Goal: Information Seeking & Learning: Find specific fact

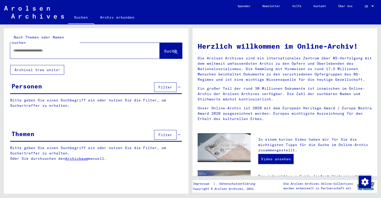
click at [13, 48] on input "text" at bounding box center [78, 50] width 131 height 5
type input "**********"
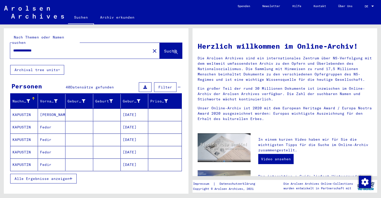
click at [47, 176] on span "Alle Ergebnisse anzeigen" at bounding box center [42, 178] width 55 height 5
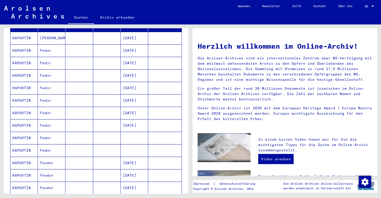
scroll to position [79, 0]
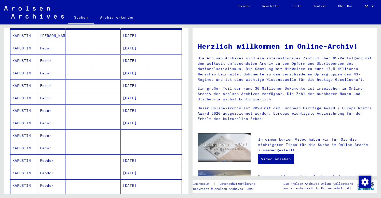
click at [53, 144] on mat-cell "Fedor" at bounding box center [51, 148] width 27 height 12
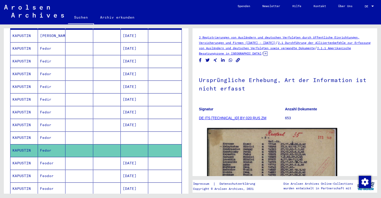
click at [55, 133] on mat-cell "Fedor" at bounding box center [51, 137] width 27 height 12
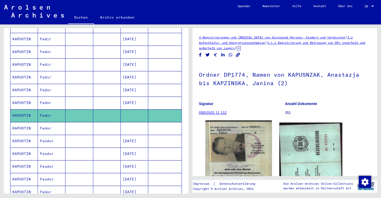
scroll to position [108, 0]
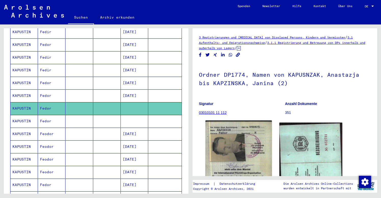
click at [241, 150] on img at bounding box center [238, 162] width 66 height 84
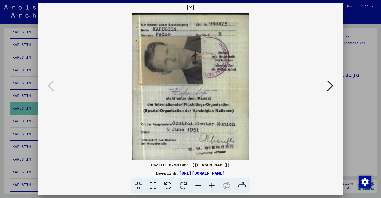
click at [193, 7] on icon at bounding box center [190, 8] width 6 height 6
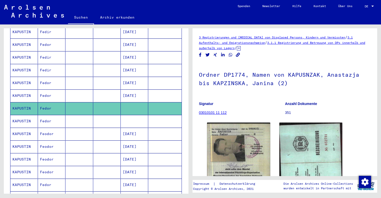
click at [81, 91] on mat-cell at bounding box center [78, 95] width 27 height 12
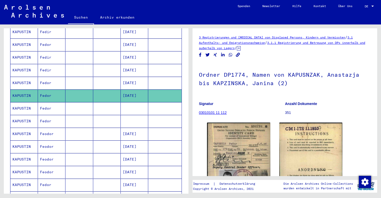
click at [353, 118] on figure "Anzahl Dokumente 351" at bounding box center [328, 108] width 86 height 23
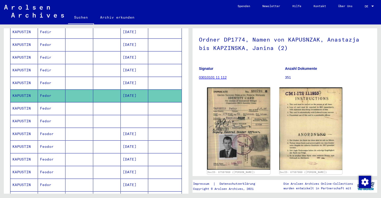
scroll to position [55, 0]
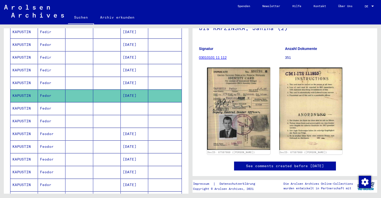
click at [127, 130] on mat-cell "[DATE]" at bounding box center [134, 134] width 27 height 12
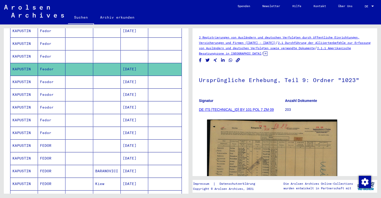
scroll to position [173, 0]
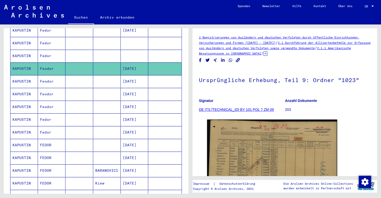
click at [87, 139] on mat-cell at bounding box center [78, 145] width 27 height 12
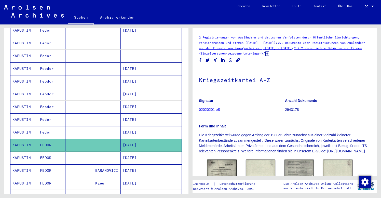
click at [246, 118] on div "Form und Inhalt Die Kriegszeitkartei wurde gegen Anfang der 1980er Jahre zunäch…" at bounding box center [285, 135] width 172 height 36
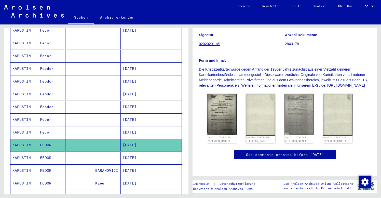
scroll to position [88, 0]
click at [228, 101] on img at bounding box center [221, 114] width 31 height 44
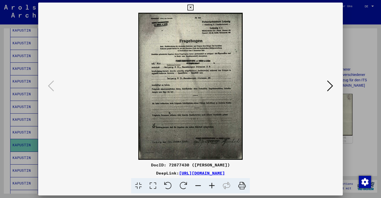
click at [193, 7] on icon at bounding box center [190, 8] width 6 height 6
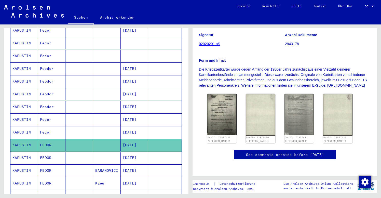
click at [70, 152] on mat-cell at bounding box center [78, 157] width 27 height 12
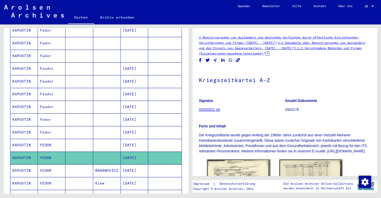
click at [252, 114] on figure "Signatur 02020201 oS" at bounding box center [242, 105] width 86 height 23
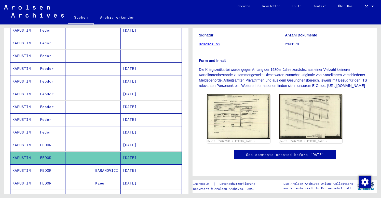
scroll to position [88, 0]
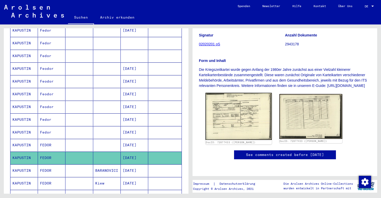
click at [242, 106] on img at bounding box center [238, 116] width 66 height 47
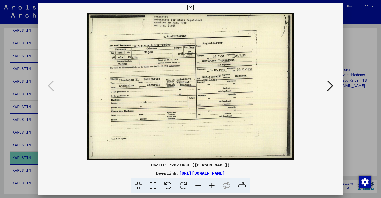
click at [327, 89] on button at bounding box center [329, 86] width 9 height 15
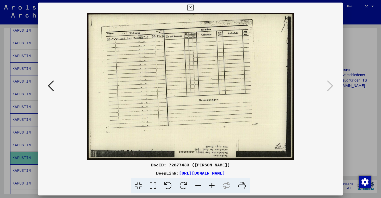
click at [193, 7] on icon at bounding box center [190, 8] width 6 height 6
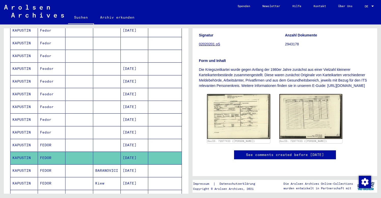
click at [97, 179] on mat-cell "Kiew" at bounding box center [106, 183] width 27 height 12
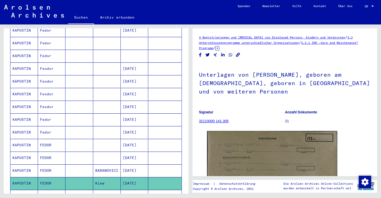
click at [246, 115] on p "Signatur" at bounding box center [242, 111] width 86 height 5
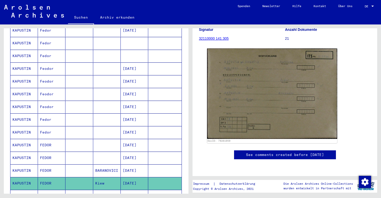
scroll to position [102, 0]
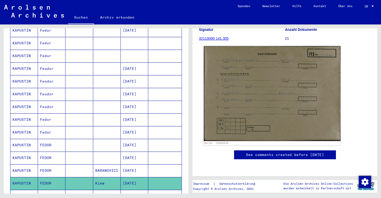
click at [282, 99] on img at bounding box center [272, 93] width 137 height 95
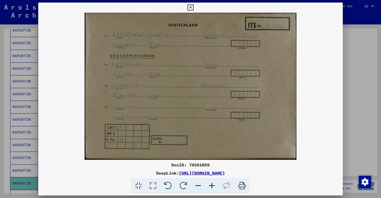
click at [193, 8] on icon at bounding box center [190, 8] width 6 height 6
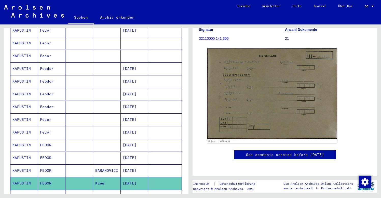
click at [7, 176] on div "Nachname Vorname Geburtsname Geburt‏ Geburtsdatum Prisoner # [PERSON_NAME] [DAT…" at bounding box center [96, 104] width 185 height 366
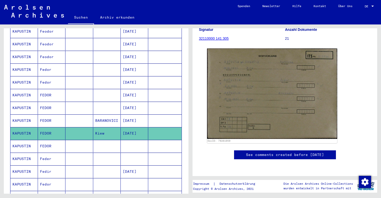
scroll to position [230, 0]
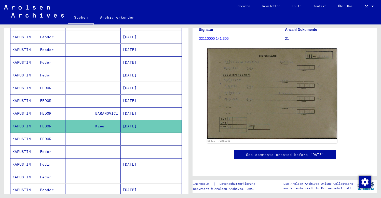
click at [54, 133] on mat-cell "FEDOR" at bounding box center [51, 139] width 27 height 12
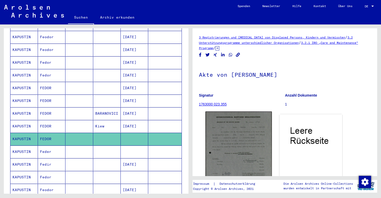
click at [238, 148] on img at bounding box center [238, 165] width 66 height 109
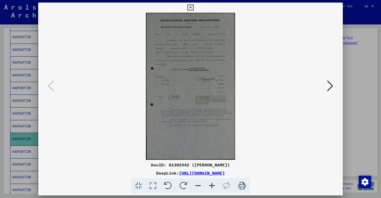
click at [199, 93] on img at bounding box center [190, 86] width 270 height 147
click at [211, 185] on icon at bounding box center [212, 186] width 14 height 16
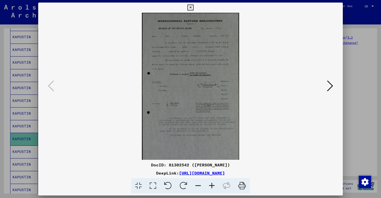
click at [211, 185] on icon at bounding box center [212, 186] width 14 height 16
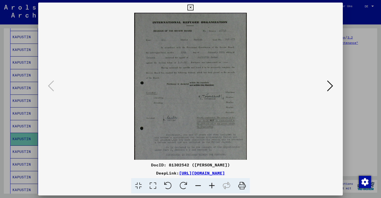
click at [211, 185] on icon at bounding box center [212, 186] width 14 height 16
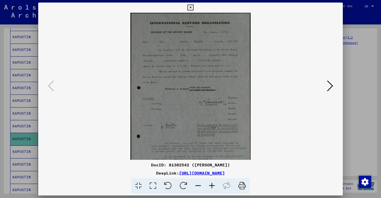
click at [211, 185] on icon at bounding box center [212, 186] width 14 height 16
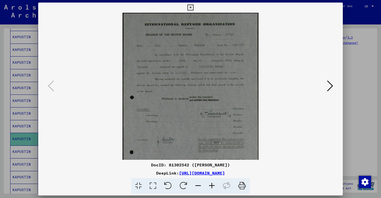
click at [211, 185] on icon at bounding box center [212, 186] width 14 height 16
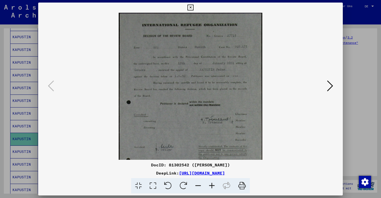
click at [211, 185] on icon at bounding box center [212, 186] width 14 height 16
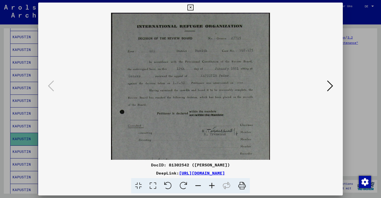
click at [211, 185] on icon at bounding box center [212, 186] width 14 height 16
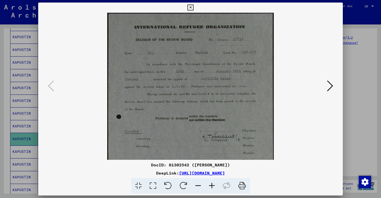
click at [211, 185] on icon at bounding box center [212, 186] width 14 height 16
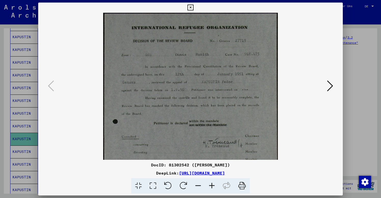
click at [210, 185] on icon at bounding box center [212, 186] width 14 height 16
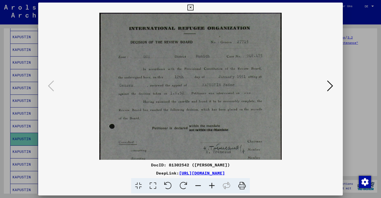
click at [193, 6] on icon at bounding box center [190, 8] width 6 height 6
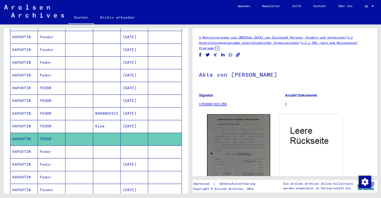
click at [62, 147] on mat-cell "Feder" at bounding box center [51, 151] width 27 height 12
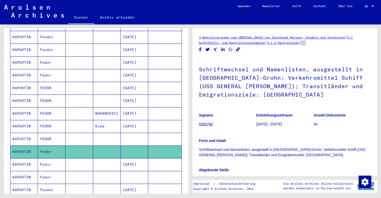
click at [236, 118] on figure "Signatur 8304790" at bounding box center [227, 120] width 57 height 23
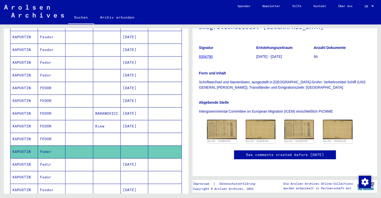
scroll to position [112, 0]
click at [226, 119] on img at bounding box center [221, 129] width 31 height 20
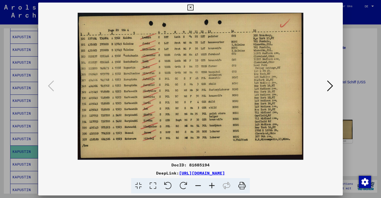
click at [193, 8] on icon at bounding box center [190, 8] width 6 height 6
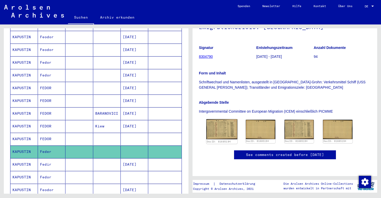
click at [221, 119] on img at bounding box center [221, 129] width 31 height 20
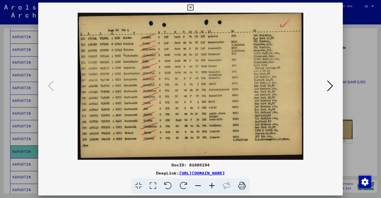
click at [193, 6] on icon at bounding box center [190, 8] width 6 height 6
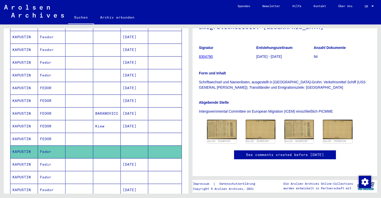
click at [58, 158] on mat-cell "Fedir" at bounding box center [51, 164] width 27 height 12
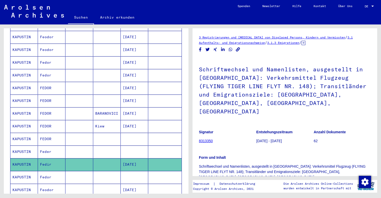
click at [54, 173] on mat-cell "Fedor" at bounding box center [51, 177] width 27 height 12
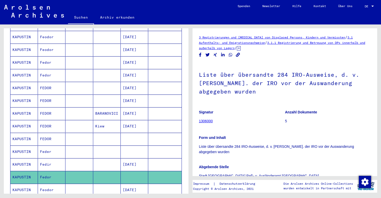
click at [62, 184] on mat-cell "Feodor" at bounding box center [51, 190] width 27 height 12
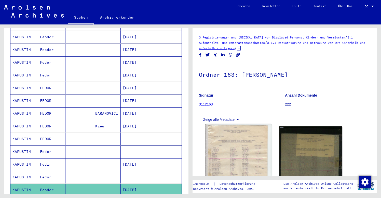
click at [233, 150] on img at bounding box center [238, 169] width 66 height 91
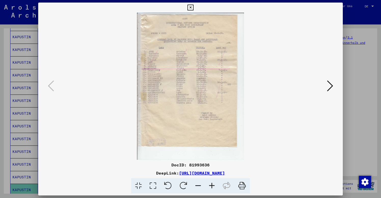
click at [212, 186] on icon at bounding box center [212, 186] width 14 height 16
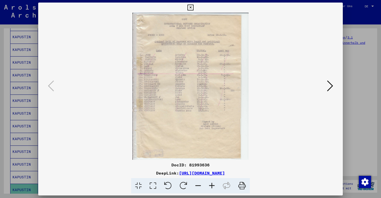
click at [212, 186] on icon at bounding box center [212, 186] width 14 height 16
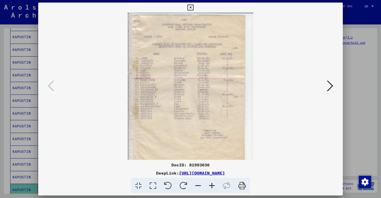
click at [212, 186] on icon at bounding box center [212, 186] width 14 height 16
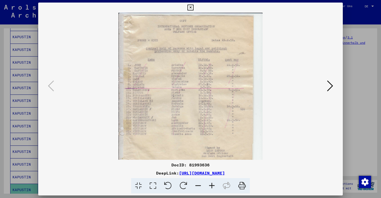
click at [212, 186] on icon at bounding box center [212, 186] width 14 height 16
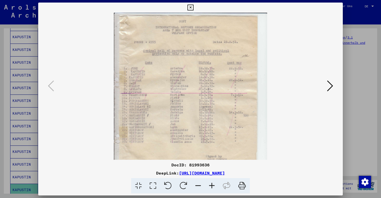
click at [212, 186] on icon at bounding box center [212, 186] width 14 height 16
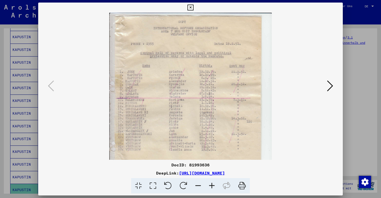
click at [212, 186] on icon at bounding box center [212, 186] width 14 height 16
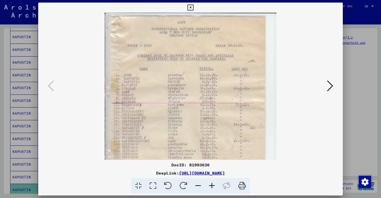
click at [212, 186] on icon at bounding box center [212, 186] width 14 height 16
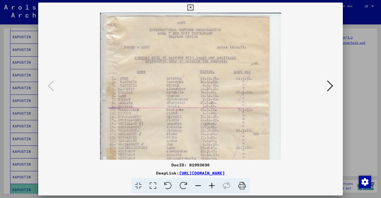
click at [212, 186] on icon at bounding box center [212, 186] width 14 height 16
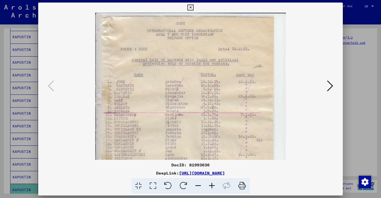
click at [212, 186] on icon at bounding box center [212, 186] width 14 height 16
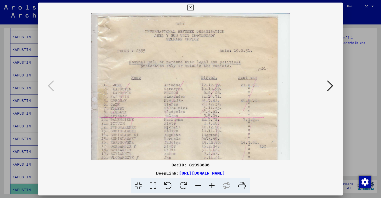
click at [212, 186] on icon at bounding box center [212, 186] width 14 height 16
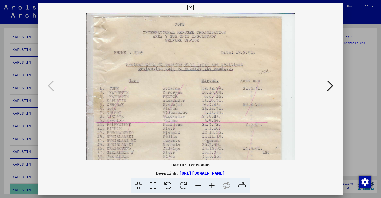
click at [212, 186] on icon at bounding box center [212, 186] width 14 height 16
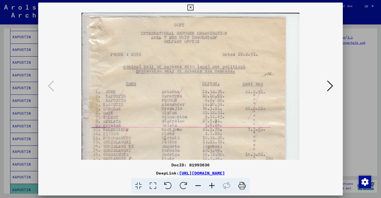
click at [212, 186] on icon at bounding box center [212, 186] width 14 height 16
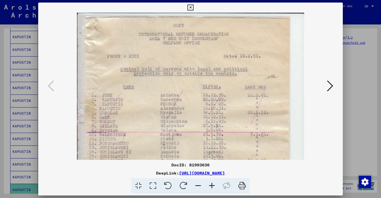
click at [212, 186] on icon at bounding box center [212, 186] width 14 height 16
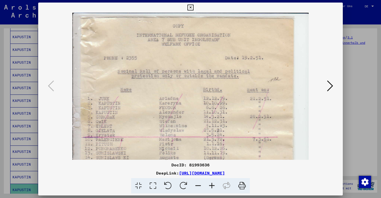
scroll to position [13, 0]
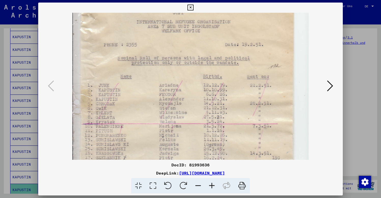
drag, startPoint x: 214, startPoint y: 133, endPoint x: 214, endPoint y: 120, distance: 13.5
click at [193, 8] on icon at bounding box center [190, 8] width 6 height 6
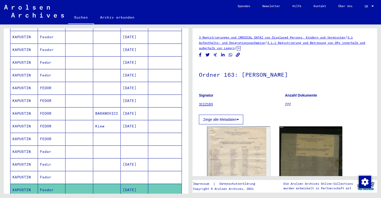
click at [6, 173] on div "Nachname Vorname Geburtsname Geburt‏ Geburtsdatum Prisoner # [PERSON_NAME] [DAT…" at bounding box center [96, 47] width 185 height 366
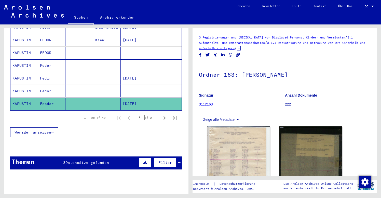
scroll to position [323, 0]
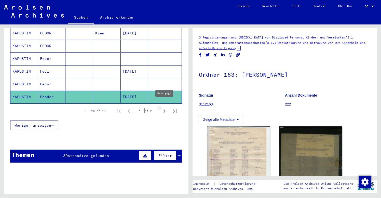
click at [165, 109] on icon "Next page" at bounding box center [164, 111] width 2 height 4
type input "*"
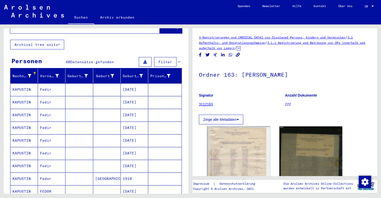
scroll to position [25, 0]
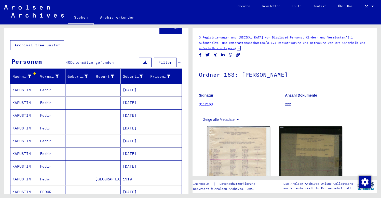
click at [158, 88] on mat-cell at bounding box center [164, 90] width 33 height 12
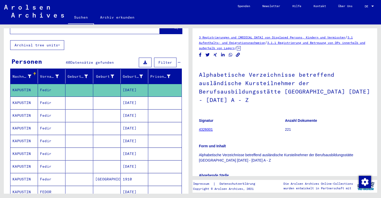
click at [148, 97] on mat-cell at bounding box center [164, 102] width 33 height 12
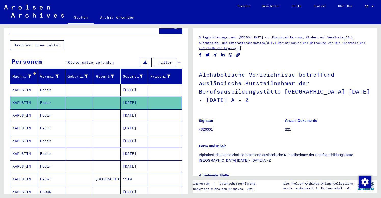
click at [163, 110] on mat-cell at bounding box center [164, 115] width 33 height 12
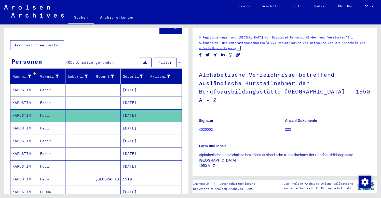
click at [162, 122] on mat-cell at bounding box center [164, 128] width 33 height 12
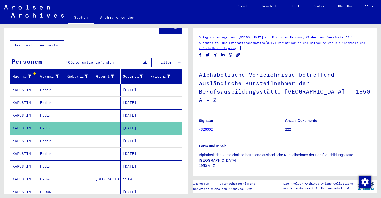
click at [156, 136] on mat-cell at bounding box center [164, 141] width 33 height 12
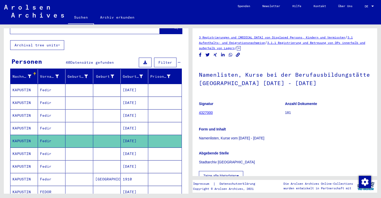
click at [156, 151] on mat-cell at bounding box center [164, 153] width 33 height 12
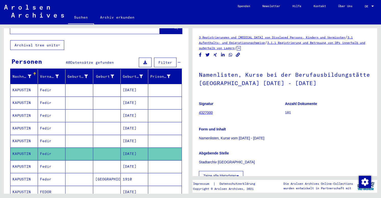
click at [159, 162] on mat-cell at bounding box center [164, 166] width 33 height 12
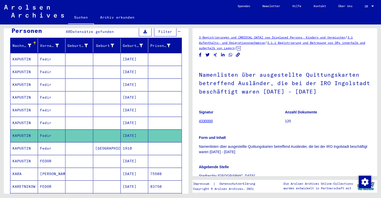
scroll to position [88, 0]
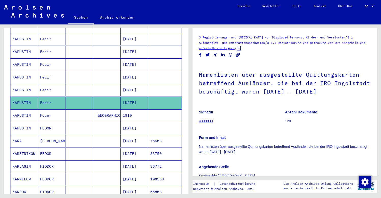
click at [165, 110] on mat-cell at bounding box center [164, 115] width 33 height 12
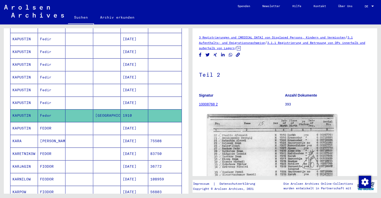
click at [241, 48] on icon at bounding box center [239, 48] width 4 height 4
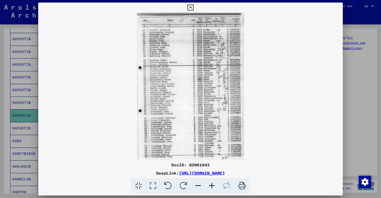
click at [193, 8] on icon at bounding box center [190, 8] width 6 height 6
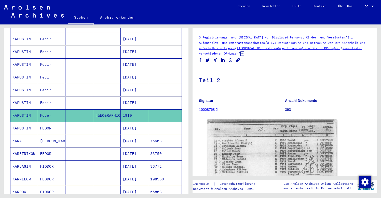
click at [77, 125] on mat-cell at bounding box center [78, 128] width 27 height 12
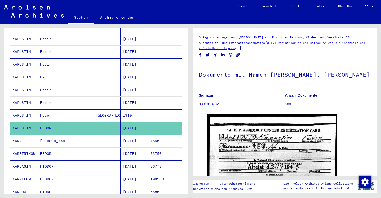
click at [243, 97] on p "Signatur" at bounding box center [242, 95] width 86 height 5
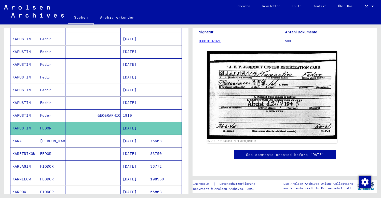
scroll to position [81, 0]
click at [8, 140] on div "Nachname Vorname Geburtsname Geburt‏ Geburtsdatum Prisoner # [PERSON_NAME] [DAT…" at bounding box center [96, 125] width 185 height 239
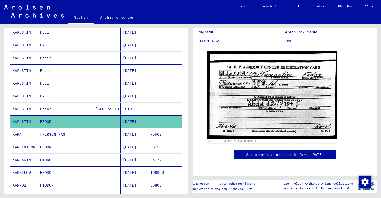
scroll to position [132, 0]
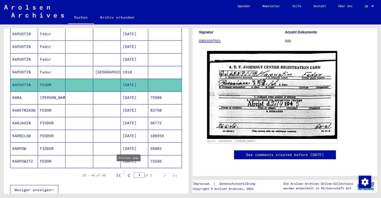
click at [129, 174] on icon "Previous page" at bounding box center [129, 176] width 2 height 4
type input "*"
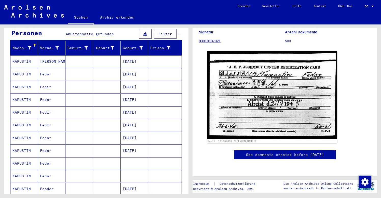
scroll to position [52, 0]
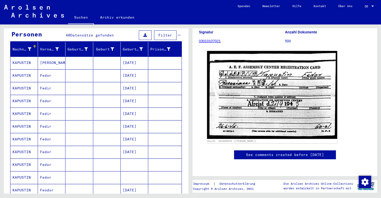
click at [108, 71] on mat-cell at bounding box center [106, 75] width 27 height 12
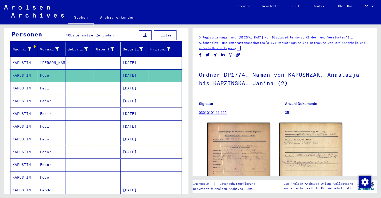
click at [83, 58] on mat-cell at bounding box center [78, 63] width 27 height 12
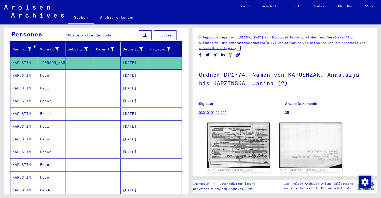
click at [66, 82] on mat-cell at bounding box center [78, 88] width 27 height 12
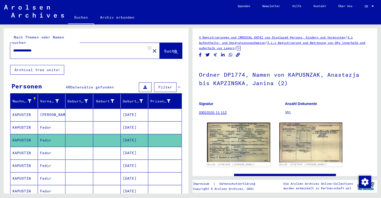
click at [151, 48] on mat-icon "close" at bounding box center [154, 51] width 6 height 6
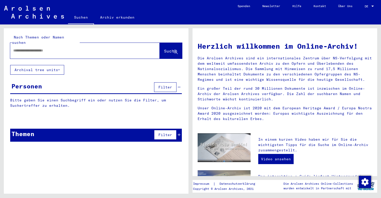
click at [16, 48] on input "text" at bounding box center [78, 50] width 131 height 5
type input "**********"
click at [164, 48] on span "Suche" at bounding box center [170, 50] width 13 height 5
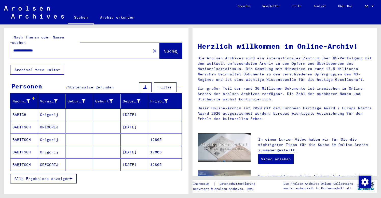
click at [34, 176] on span "Alle Ergebnisse anzeigen" at bounding box center [42, 178] width 55 height 5
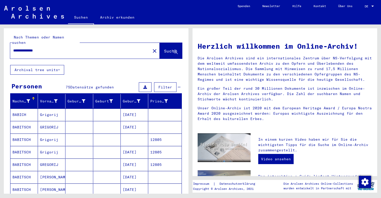
click at [60, 173] on mat-cell "[PERSON_NAME]" at bounding box center [51, 177] width 27 height 12
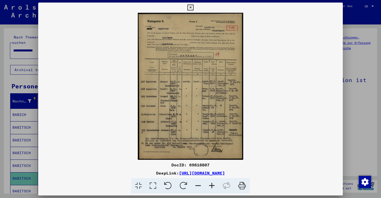
click at [212, 184] on icon at bounding box center [212, 186] width 14 height 16
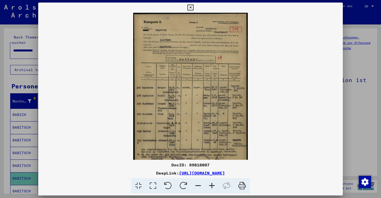
click at [212, 184] on icon at bounding box center [212, 186] width 14 height 16
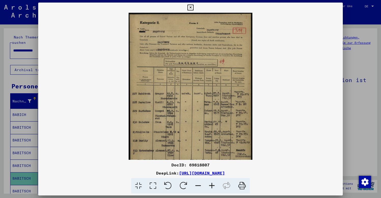
click at [212, 184] on icon at bounding box center [212, 186] width 14 height 16
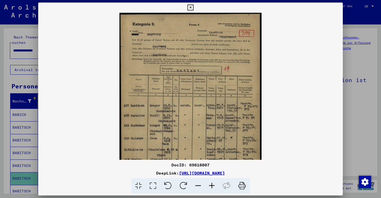
click at [212, 184] on icon at bounding box center [212, 186] width 14 height 16
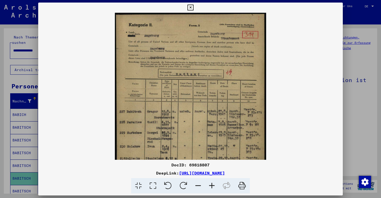
click at [212, 184] on icon at bounding box center [212, 186] width 14 height 16
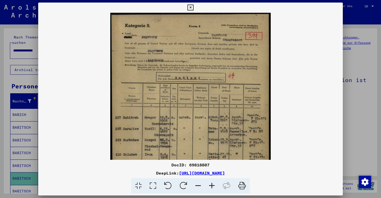
click at [212, 184] on icon at bounding box center [212, 186] width 14 height 16
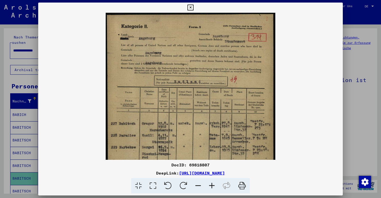
click at [213, 184] on icon at bounding box center [212, 186] width 14 height 16
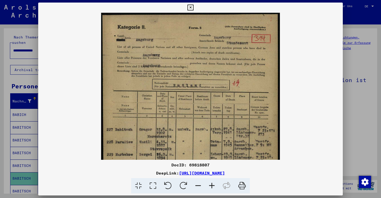
click at [193, 7] on icon at bounding box center [190, 8] width 6 height 6
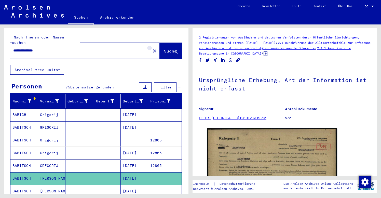
click at [151, 48] on mat-icon "close" at bounding box center [154, 51] width 6 height 6
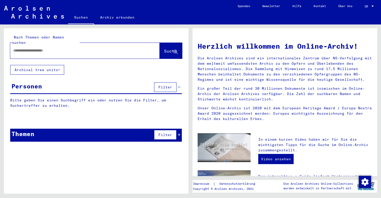
click at [15, 48] on input "text" at bounding box center [78, 50] width 131 height 5
type input "**********"
click at [168, 50] on button "Suche" at bounding box center [171, 51] width 22 height 16
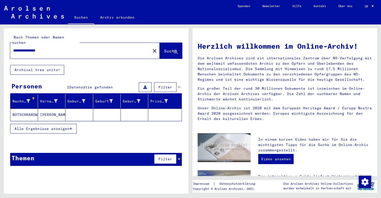
click at [45, 109] on mat-cell "[PERSON_NAME]" at bounding box center [51, 114] width 27 height 12
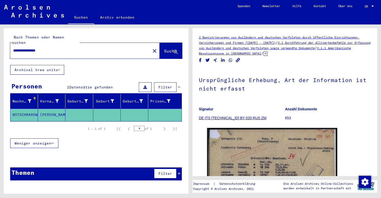
click at [151, 48] on mat-icon "close" at bounding box center [154, 51] width 6 height 6
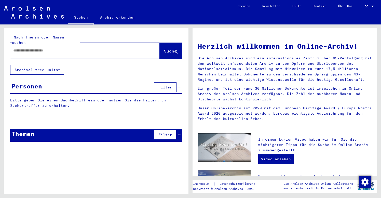
click at [16, 48] on input "text" at bounding box center [78, 50] width 131 height 5
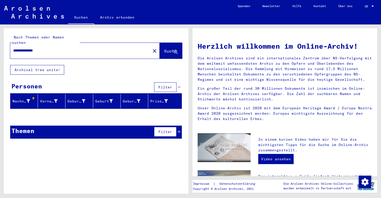
drag, startPoint x: 26, startPoint y: 46, endPoint x: 24, endPoint y: 46, distance: 2.9
click at [24, 48] on input "**********" at bounding box center [78, 50] width 131 height 5
type input "**********"
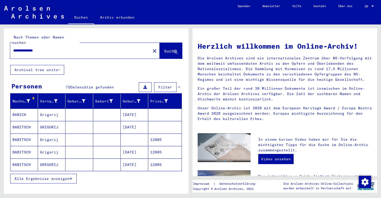
click at [18, 176] on span "Alle Ergebnisse anzeigen" at bounding box center [42, 178] width 55 height 5
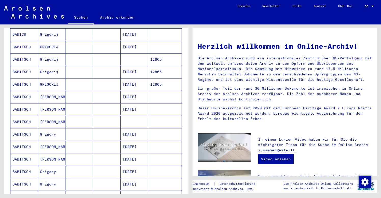
scroll to position [81, 0]
click at [46, 104] on mat-cell "[PERSON_NAME]" at bounding box center [51, 108] width 27 height 12
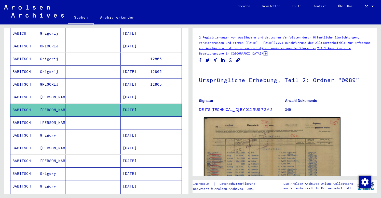
click at [231, 149] on img at bounding box center [272, 166] width 137 height 98
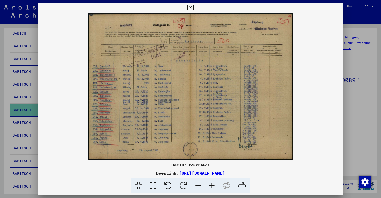
click at [330, 36] on img at bounding box center [190, 86] width 305 height 147
click at [193, 7] on icon at bounding box center [190, 8] width 6 height 6
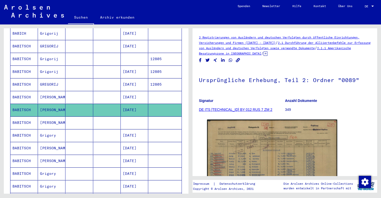
click at [80, 118] on mat-cell at bounding box center [78, 122] width 27 height 12
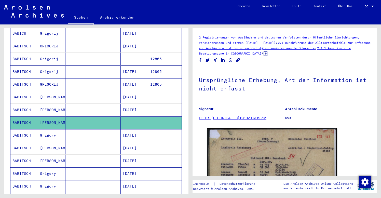
click at [89, 156] on mat-cell at bounding box center [78, 160] width 27 height 12
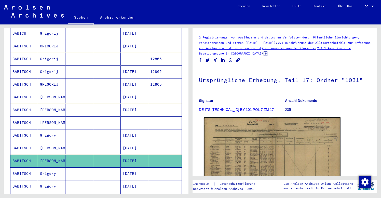
click at [272, 132] on img at bounding box center [272, 165] width 137 height 97
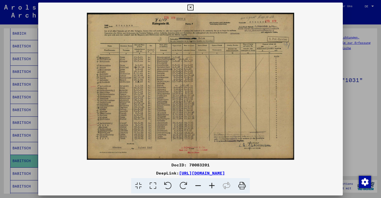
click at [213, 185] on icon at bounding box center [212, 186] width 14 height 16
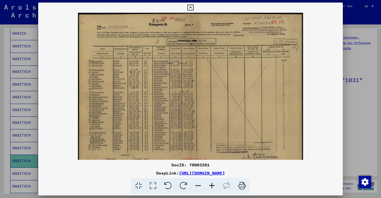
click at [213, 185] on icon at bounding box center [212, 186] width 14 height 16
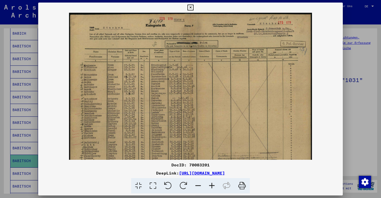
click at [213, 185] on icon at bounding box center [212, 186] width 14 height 16
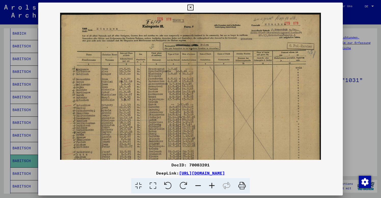
click at [213, 185] on icon at bounding box center [212, 186] width 14 height 16
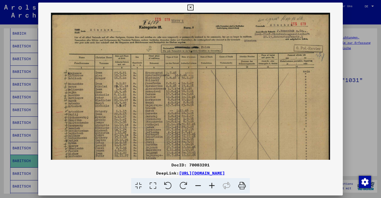
click at [213, 185] on icon at bounding box center [212, 186] width 14 height 16
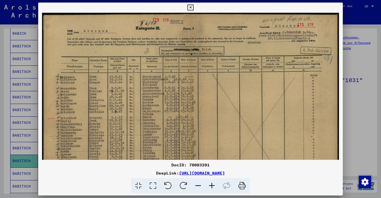
click at [213, 185] on icon at bounding box center [212, 186] width 14 height 16
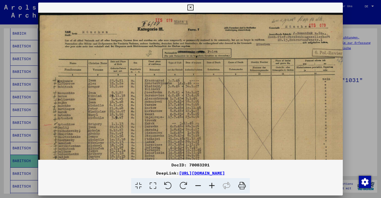
drag, startPoint x: 61, startPoint y: 7, endPoint x: 173, endPoint y: 10, distance: 111.3
click at [186, 10] on div at bounding box center [190, 8] width 9 height 10
click at [193, 8] on icon at bounding box center [190, 8] width 6 height 6
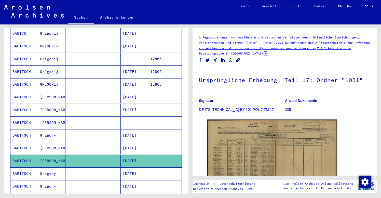
click at [89, 183] on mat-cell at bounding box center [78, 186] width 27 height 12
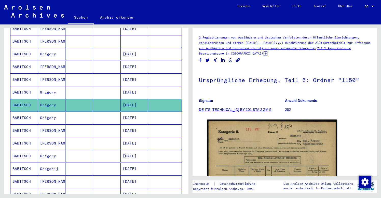
scroll to position [165, 0]
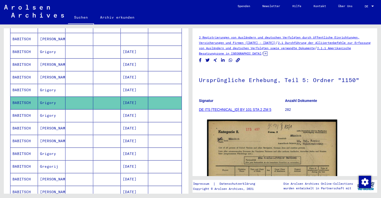
click at [70, 135] on mat-cell at bounding box center [78, 141] width 27 height 12
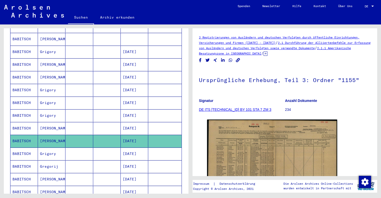
click at [73, 122] on mat-cell at bounding box center [78, 128] width 27 height 12
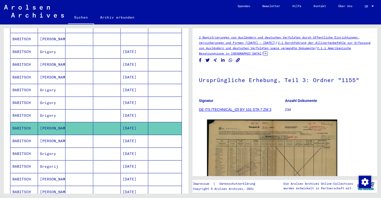
click at [82, 173] on mat-cell at bounding box center [78, 179] width 27 height 12
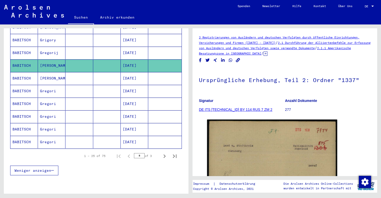
scroll to position [278, 0]
click at [163, 152] on icon "Next page" at bounding box center [164, 155] width 7 height 7
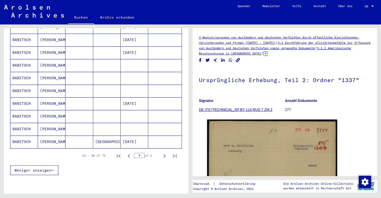
click at [73, 98] on mat-cell at bounding box center [78, 103] width 27 height 12
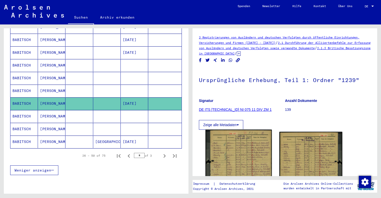
click at [237, 148] on img at bounding box center [238, 173] width 66 height 87
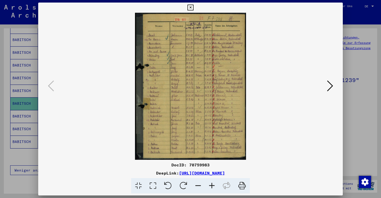
click at [212, 185] on icon at bounding box center [212, 186] width 14 height 16
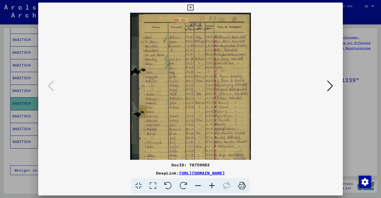
click at [212, 185] on icon at bounding box center [212, 186] width 14 height 16
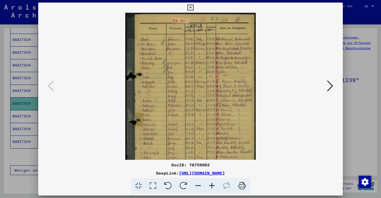
click at [212, 185] on icon at bounding box center [212, 186] width 14 height 16
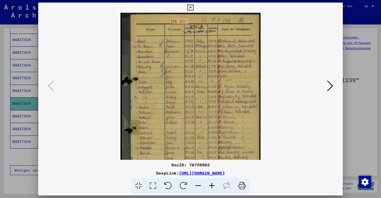
click at [212, 185] on icon at bounding box center [212, 186] width 14 height 16
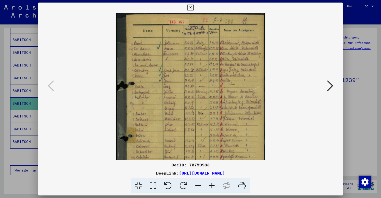
click at [212, 185] on icon at bounding box center [212, 186] width 14 height 16
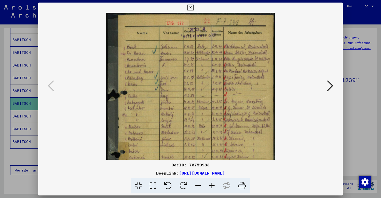
click at [212, 185] on icon at bounding box center [212, 186] width 14 height 16
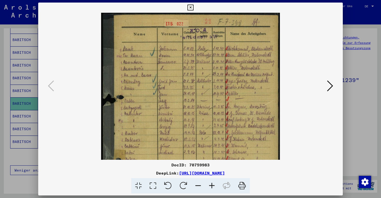
click at [212, 185] on icon at bounding box center [212, 186] width 14 height 16
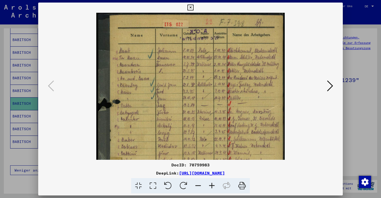
click at [212, 185] on icon at bounding box center [212, 186] width 14 height 16
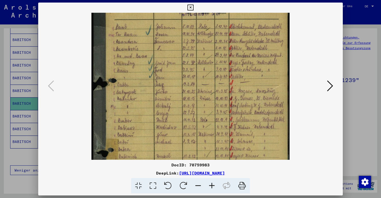
scroll to position [18, 0]
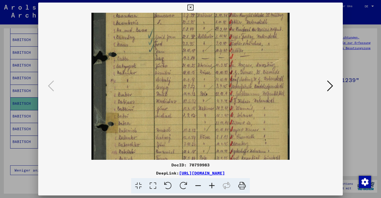
drag, startPoint x: 185, startPoint y: 121, endPoint x: 177, endPoint y: 69, distance: 52.2
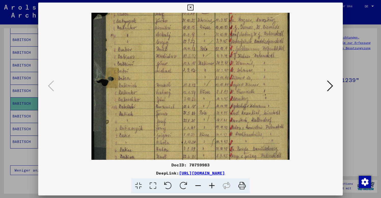
drag, startPoint x: 190, startPoint y: 130, endPoint x: 188, endPoint y: 82, distance: 48.7
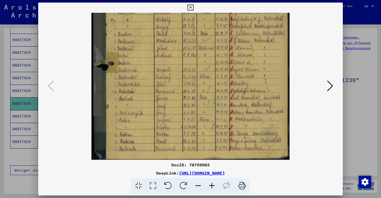
scroll to position [115, 0]
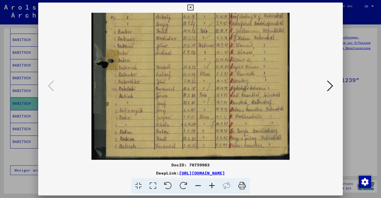
drag, startPoint x: 179, startPoint y: 133, endPoint x: 179, endPoint y: 98, distance: 34.9
click at [193, 9] on icon at bounding box center [190, 8] width 6 height 6
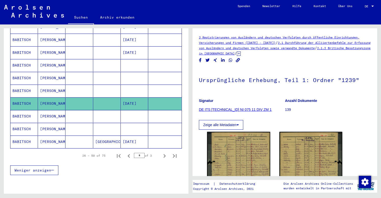
click at [102, 138] on mat-cell "[GEOGRAPHIC_DATA]" at bounding box center [106, 141] width 27 height 12
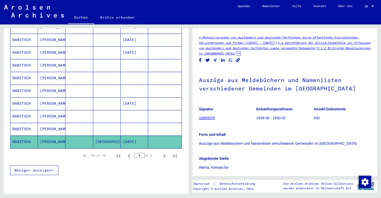
click at [75, 113] on mat-cell at bounding box center [78, 116] width 27 height 12
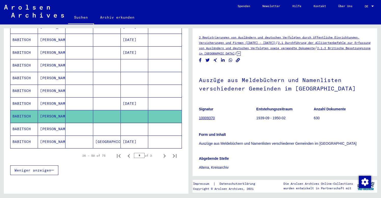
click at [79, 128] on mat-cell at bounding box center [78, 129] width 27 height 12
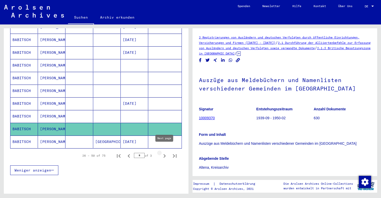
click at [162, 152] on icon "Next page" at bounding box center [164, 155] width 7 height 7
type input "*"
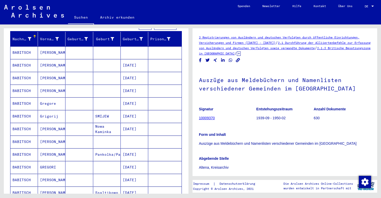
scroll to position [47, 0]
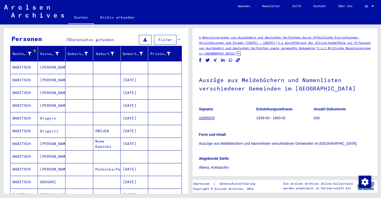
click at [54, 152] on mat-cell "[PERSON_NAME]" at bounding box center [51, 156] width 27 height 12
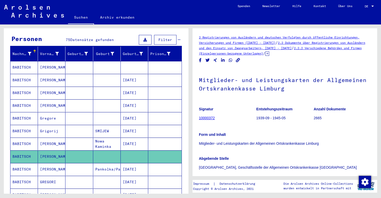
click at [59, 139] on mat-cell "[PERSON_NAME]" at bounding box center [51, 143] width 27 height 12
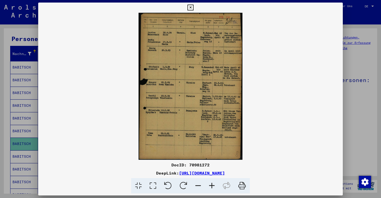
click at [229, 88] on img at bounding box center [190, 86] width 305 height 147
click at [193, 6] on icon at bounding box center [190, 8] width 6 height 6
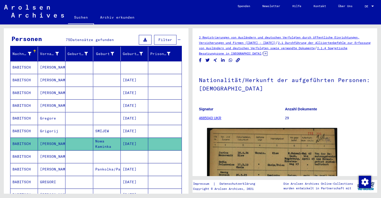
click at [103, 189] on mat-cell at bounding box center [106, 194] width 27 height 12
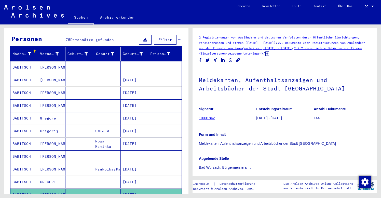
click at [111, 152] on mat-cell at bounding box center [106, 156] width 27 height 12
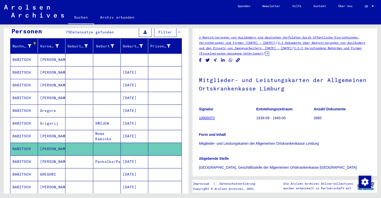
scroll to position [45, 0]
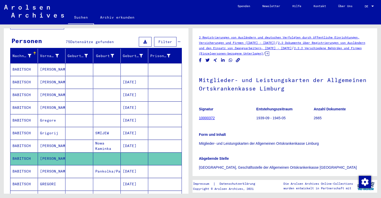
click at [116, 63] on mat-cell at bounding box center [106, 69] width 27 height 12
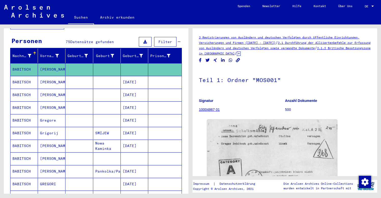
click at [253, 114] on figure "Signatur 10004867 01" at bounding box center [242, 105] width 86 height 23
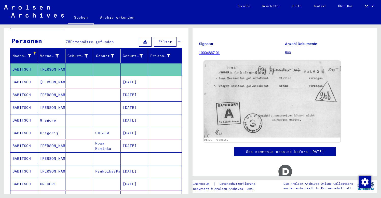
scroll to position [57, 0]
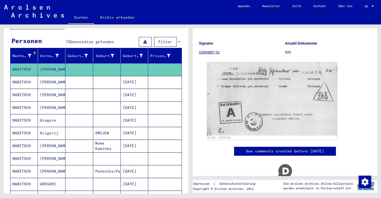
click at [58, 154] on mat-cell "[PERSON_NAME]" at bounding box center [51, 158] width 27 height 12
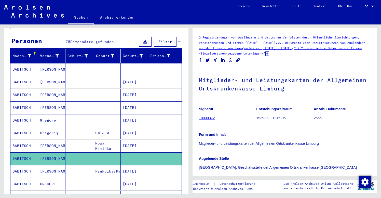
click at [82, 64] on mat-cell at bounding box center [78, 69] width 27 height 12
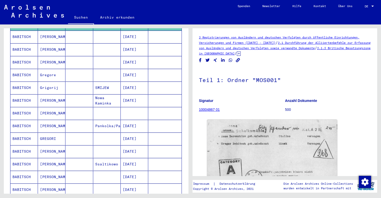
scroll to position [92, 0]
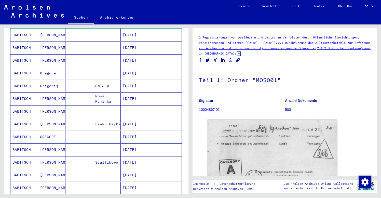
click at [82, 144] on mat-cell at bounding box center [78, 149] width 27 height 12
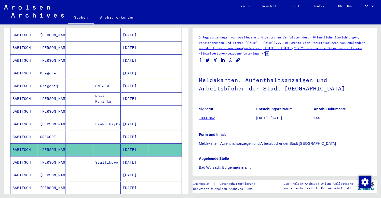
click at [80, 17] on link "Suchen" at bounding box center [81, 17] width 26 height 13
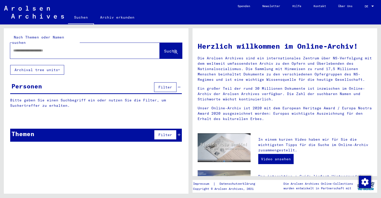
click at [21, 48] on input "text" at bounding box center [78, 50] width 131 height 5
click at [167, 48] on span "Suche" at bounding box center [170, 50] width 13 height 5
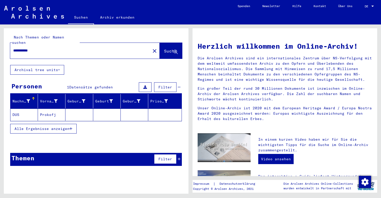
click at [61, 108] on mat-cell "Prokofj" at bounding box center [51, 114] width 27 height 12
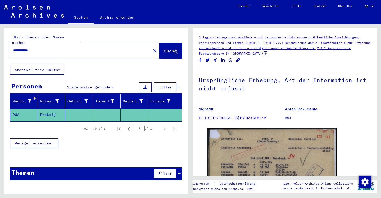
click at [41, 48] on input "**********" at bounding box center [80, 50] width 134 height 5
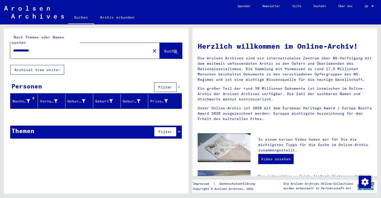
click at [39, 48] on input "**********" at bounding box center [78, 50] width 131 height 5
drag, startPoint x: 42, startPoint y: 44, endPoint x: 7, endPoint y: 42, distance: 35.5
click at [7, 42] on div "**********" at bounding box center [96, 46] width 185 height 37
type input "**********"
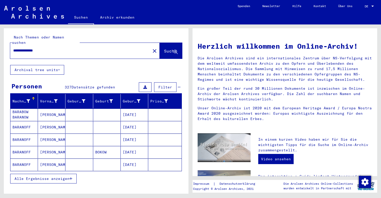
click at [7, 129] on div "Nachname Vorname Geburtsname Geburt‏ Geburtsdatum Prisoner # BARABOW [PERSON_NA…" at bounding box center [96, 142] width 185 height 96
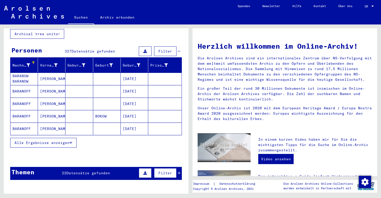
scroll to position [43, 0]
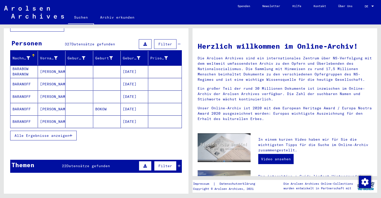
click at [31, 133] on span "Alle Ergebnisse anzeigen" at bounding box center [42, 135] width 55 height 5
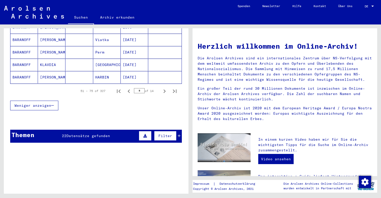
scroll to position [336, 0]
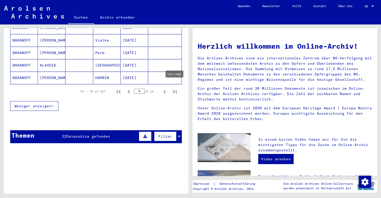
click at [175, 88] on icon "Last page" at bounding box center [174, 91] width 7 height 7
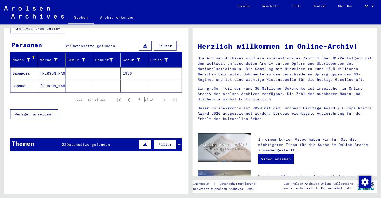
scroll to position [36, 0]
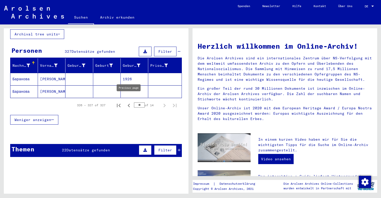
click at [128, 104] on icon "Previous page" at bounding box center [129, 106] width 2 height 4
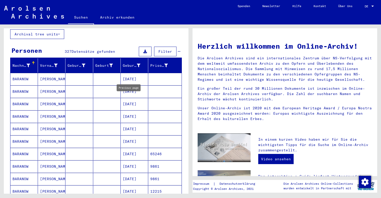
type input "**"
click at [55, 75] on mat-cell "[PERSON_NAME]" at bounding box center [51, 79] width 27 height 12
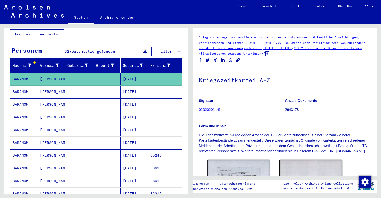
click at [261, 100] on p "Signatur" at bounding box center [242, 100] width 86 height 5
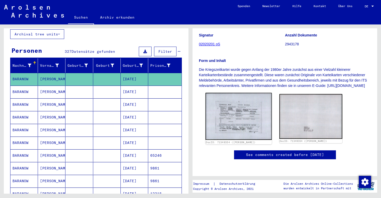
scroll to position [79, 0]
click at [250, 109] on img at bounding box center [238, 116] width 66 height 47
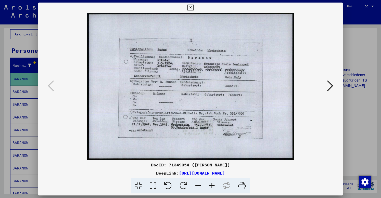
click at [193, 8] on icon at bounding box center [190, 8] width 6 height 6
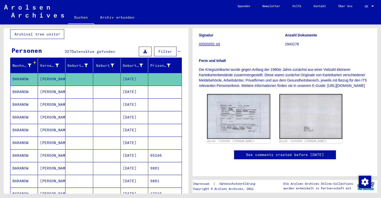
click at [106, 86] on mat-cell at bounding box center [106, 92] width 27 height 12
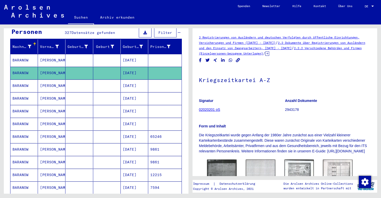
scroll to position [45, 0]
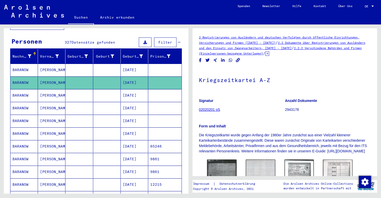
click at [280, 106] on figure "Signatur 02020201 oS" at bounding box center [242, 105] width 86 height 23
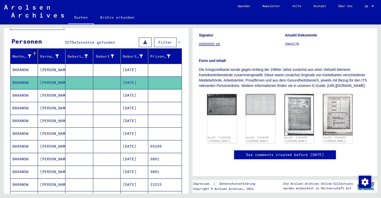
scroll to position [79, 0]
click at [221, 96] on img at bounding box center [221, 104] width 31 height 22
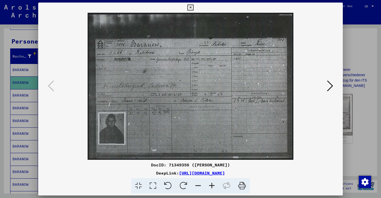
click at [332, 86] on icon at bounding box center [330, 86] width 6 height 12
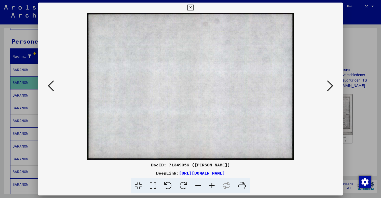
click at [332, 86] on icon at bounding box center [330, 86] width 6 height 12
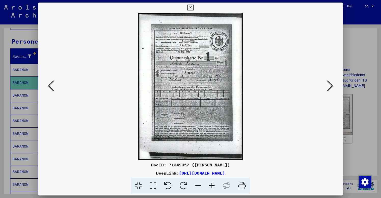
click at [332, 86] on icon at bounding box center [330, 86] width 6 height 12
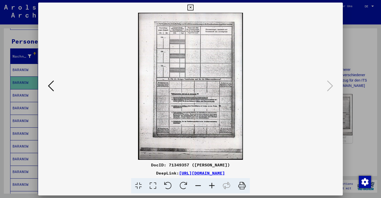
click at [193, 6] on icon at bounding box center [190, 8] width 6 height 6
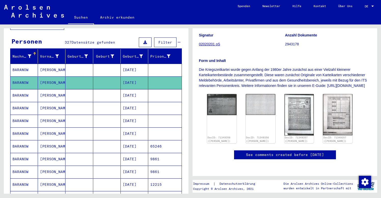
click at [78, 105] on mat-cell at bounding box center [78, 108] width 27 height 12
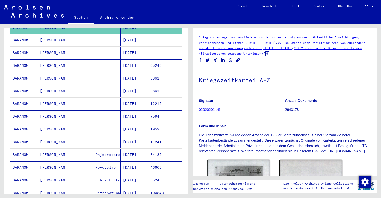
scroll to position [127, 0]
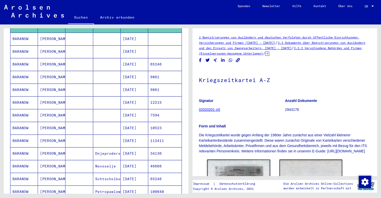
click at [259, 98] on p "Signatur" at bounding box center [242, 100] width 86 height 5
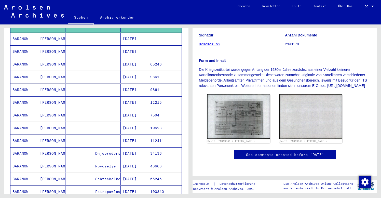
scroll to position [79, 0]
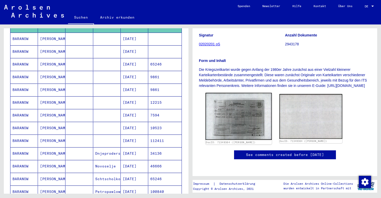
click at [241, 111] on img at bounding box center [238, 116] width 66 height 47
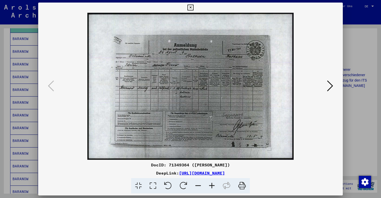
click at [333, 86] on button at bounding box center [329, 86] width 9 height 15
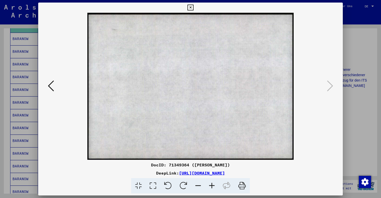
click at [193, 8] on icon at bounding box center [190, 8] width 6 height 6
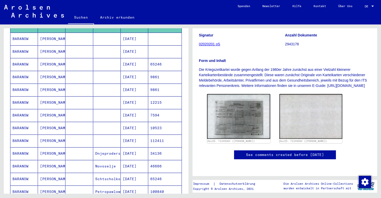
click at [84, 35] on mat-cell at bounding box center [78, 39] width 27 height 12
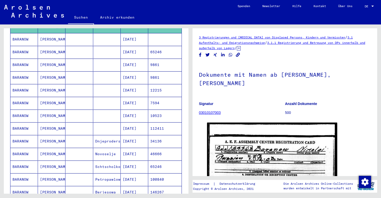
scroll to position [149, 0]
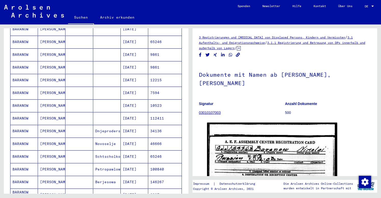
click at [83, 77] on mat-cell at bounding box center [78, 80] width 27 height 12
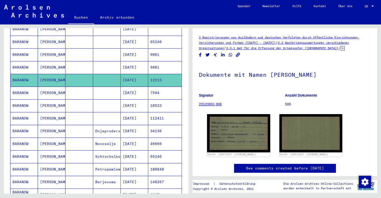
click at [107, 87] on mat-cell at bounding box center [106, 93] width 27 height 12
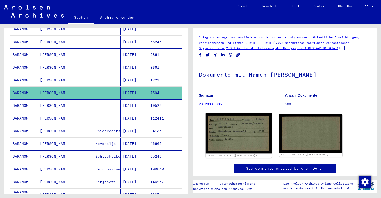
click at [237, 130] on img at bounding box center [238, 133] width 66 height 40
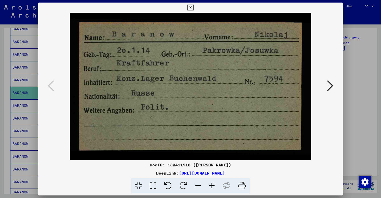
click at [330, 85] on icon at bounding box center [330, 86] width 6 height 12
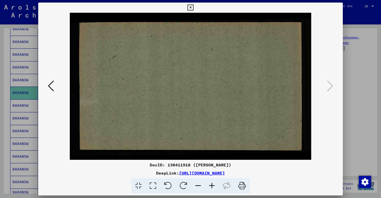
click at [193, 8] on icon at bounding box center [190, 8] width 6 height 6
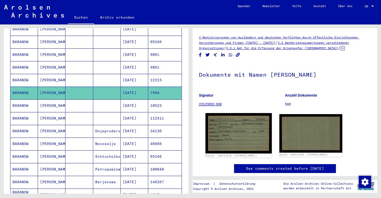
click at [251, 136] on img at bounding box center [238, 133] width 66 height 40
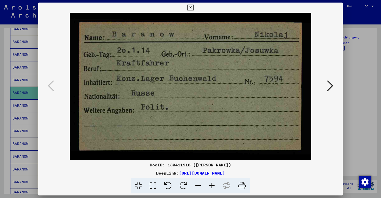
click at [333, 87] on icon at bounding box center [330, 86] width 6 height 12
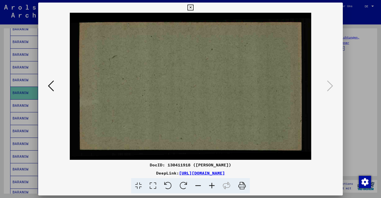
click at [193, 6] on icon at bounding box center [190, 8] width 6 height 6
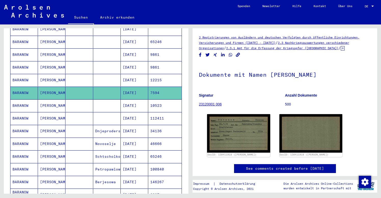
click at [86, 100] on mat-cell at bounding box center [78, 105] width 27 height 12
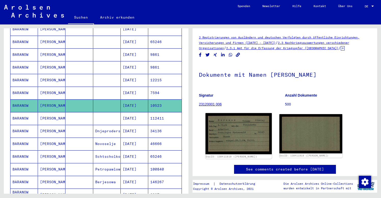
click at [243, 130] on img at bounding box center [238, 133] width 66 height 41
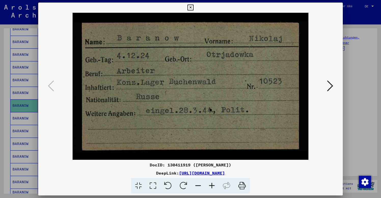
click at [193, 7] on icon at bounding box center [190, 8] width 6 height 6
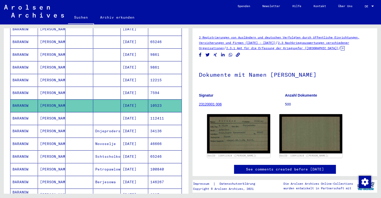
click at [97, 113] on mat-cell at bounding box center [106, 118] width 27 height 12
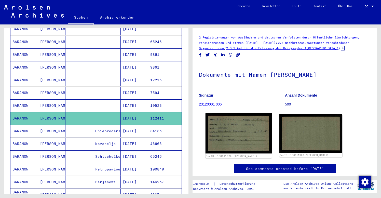
click at [237, 123] on img at bounding box center [238, 133] width 66 height 40
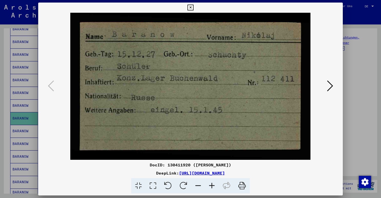
click at [193, 8] on icon at bounding box center [190, 8] width 6 height 6
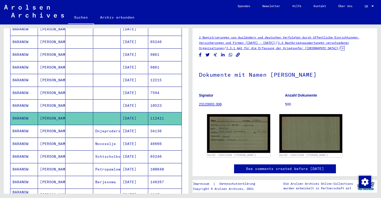
click at [103, 137] on mat-cell "Novoselje" at bounding box center [106, 143] width 27 height 12
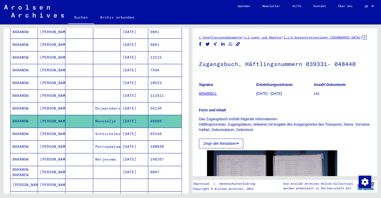
scroll to position [185, 0]
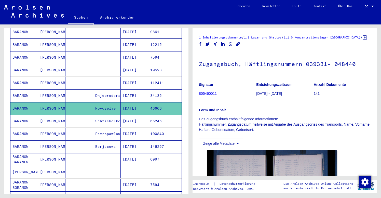
click at [224, 95] on figure "Signatur 805460011" at bounding box center [227, 89] width 57 height 23
click at [20, 51] on mat-cell "BARANOW" at bounding box center [23, 57] width 27 height 12
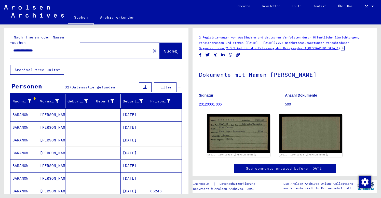
drag, startPoint x: 48, startPoint y: 46, endPoint x: -8, endPoint y: 37, distance: 56.2
click at [0, 37] on html "**********" at bounding box center [190, 99] width 381 height 198
type input "**********"
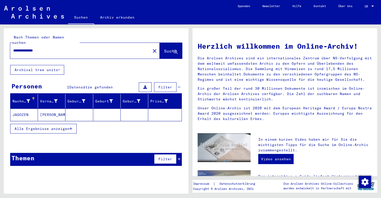
click at [55, 112] on mat-cell "[PERSON_NAME]" at bounding box center [51, 114] width 27 height 12
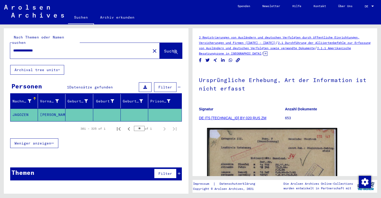
click at [251, 97] on h1 "Ursprüngliche Erhebung, Art der Information ist nicht erfasst" at bounding box center [285, 83] width 172 height 31
click at [151, 48] on mat-icon "close" at bounding box center [154, 51] width 6 height 6
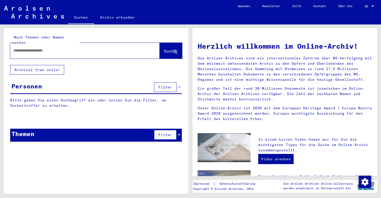
click at [16, 48] on input "text" at bounding box center [78, 50] width 131 height 5
click at [164, 48] on span "Suche" at bounding box center [170, 50] width 13 height 5
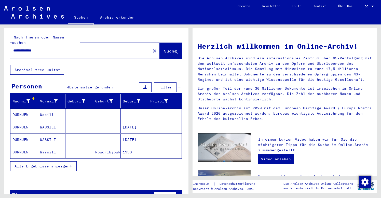
click at [7, 118] on div "Nachname Vorname Geburtsname Geburt‏ Geburtsdatum Prisoner # DURNJEW [PERSON_NA…" at bounding box center [96, 135] width 185 height 83
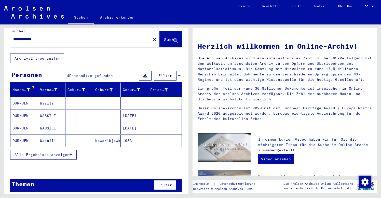
scroll to position [10, 0]
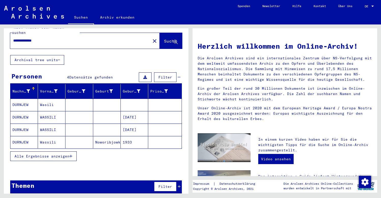
click at [112, 138] on mat-cell "Noworibjowka" at bounding box center [106, 142] width 27 height 12
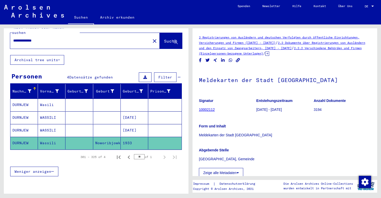
click at [159, 126] on mat-cell at bounding box center [164, 130] width 33 height 12
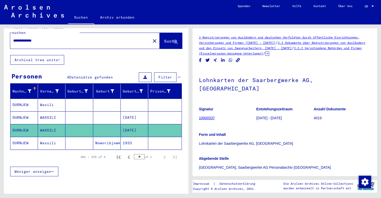
click at [135, 115] on mat-cell "[DATE]" at bounding box center [134, 117] width 27 height 12
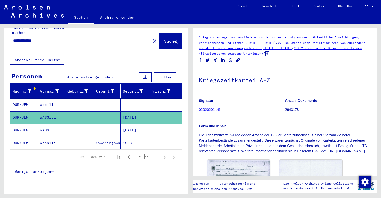
click at [135, 98] on mat-cell at bounding box center [134, 104] width 27 height 12
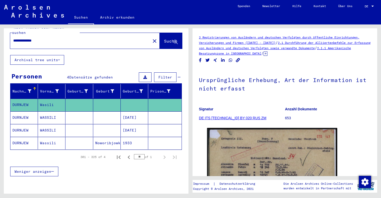
click at [144, 140] on mat-cell "1933" at bounding box center [134, 143] width 27 height 12
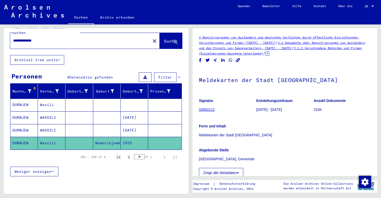
drag, startPoint x: 50, startPoint y: 36, endPoint x: -8, endPoint y: 35, distance: 58.5
click at [0, 35] on html "**********" at bounding box center [190, 99] width 381 height 198
click at [168, 38] on span "Suche" at bounding box center [170, 40] width 13 height 5
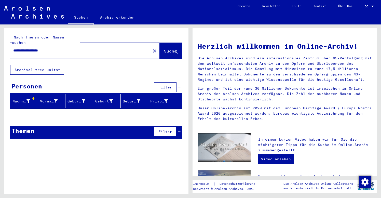
click at [47, 48] on input "**********" at bounding box center [78, 50] width 131 height 5
drag, startPoint x: 15, startPoint y: 45, endPoint x: 6, endPoint y: 45, distance: 9.2
click at [7, 45] on div "**********" at bounding box center [96, 46] width 185 height 37
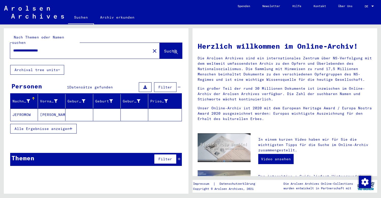
click at [32, 112] on mat-cell "JEFROMOW" at bounding box center [23, 114] width 27 height 12
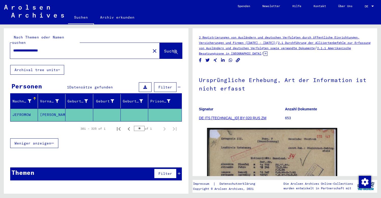
drag, startPoint x: 53, startPoint y: 46, endPoint x: -1, endPoint y: 47, distance: 54.5
click at [0, 47] on html "**********" at bounding box center [190, 99] width 381 height 198
type input "*"
click at [169, 48] on span "Suche" at bounding box center [170, 50] width 13 height 5
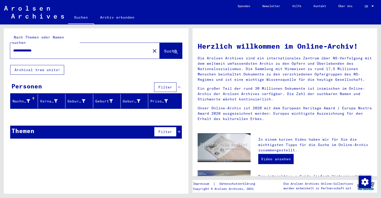
click at [26, 48] on input "**********" at bounding box center [78, 50] width 131 height 5
click at [35, 48] on input "**********" at bounding box center [78, 50] width 131 height 5
click at [36, 48] on input "**********" at bounding box center [78, 50] width 131 height 5
drag, startPoint x: 46, startPoint y: 44, endPoint x: -12, endPoint y: 44, distance: 58.0
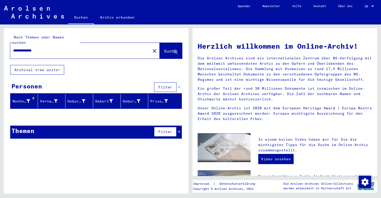
click at [0, 44] on html "**********" at bounding box center [190, 99] width 381 height 198
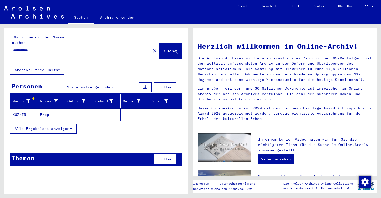
click at [59, 109] on mat-cell "Erop" at bounding box center [51, 114] width 27 height 12
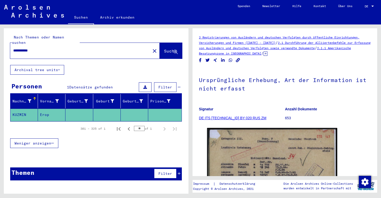
click at [56, 48] on input "**********" at bounding box center [80, 50] width 134 height 5
drag, startPoint x: 41, startPoint y: 46, endPoint x: -8, endPoint y: 41, distance: 49.4
click at [0, 41] on html "**********" at bounding box center [190, 99] width 381 height 198
click at [168, 48] on span "Suche" at bounding box center [170, 50] width 13 height 5
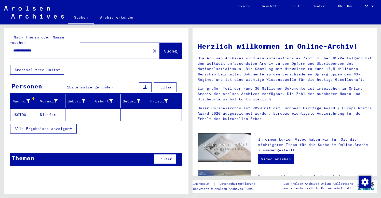
click at [95, 110] on mat-cell at bounding box center [106, 114] width 27 height 12
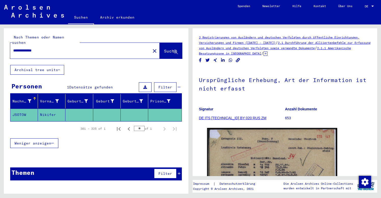
drag, startPoint x: 47, startPoint y: 44, endPoint x: -4, endPoint y: 44, distance: 50.9
click at [0, 44] on html "**********" at bounding box center [190, 99] width 381 height 198
click at [167, 48] on span "Suche" at bounding box center [170, 50] width 13 height 5
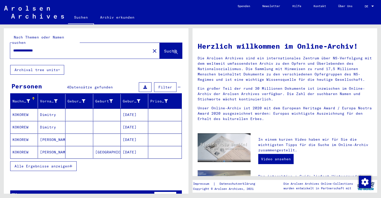
click at [76, 108] on mat-cell at bounding box center [78, 114] width 27 height 12
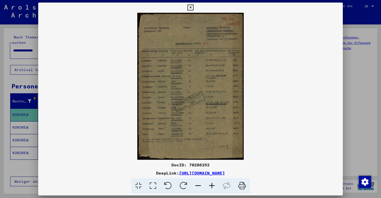
click at [213, 184] on icon at bounding box center [212, 186] width 14 height 16
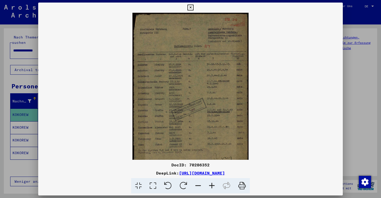
click at [213, 184] on icon at bounding box center [212, 186] width 14 height 16
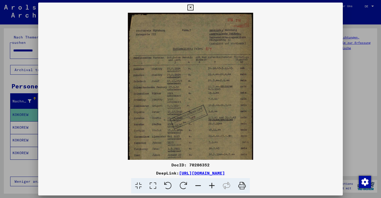
click at [213, 184] on icon at bounding box center [212, 186] width 14 height 16
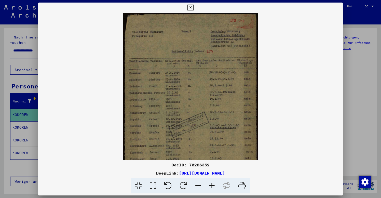
click at [213, 184] on icon at bounding box center [212, 186] width 14 height 16
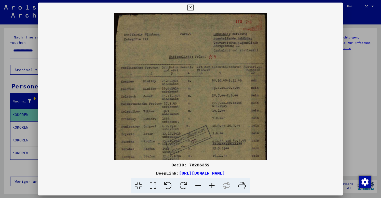
click at [213, 184] on icon at bounding box center [212, 186] width 14 height 16
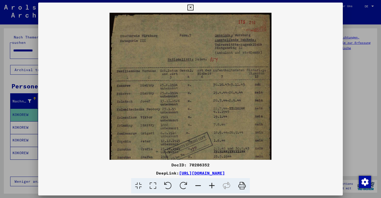
click at [213, 184] on icon at bounding box center [212, 186] width 14 height 16
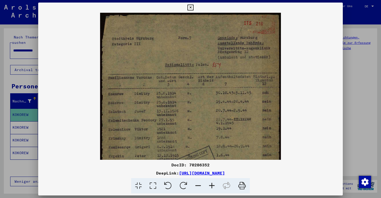
click at [213, 184] on icon at bounding box center [212, 186] width 14 height 16
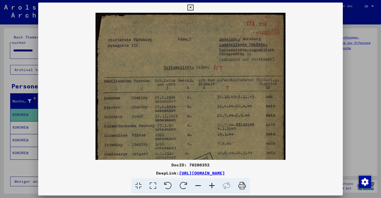
click at [213, 184] on icon at bounding box center [212, 186] width 14 height 16
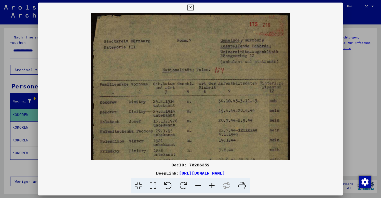
click at [253, 139] on img at bounding box center [190, 150] width 199 height 274
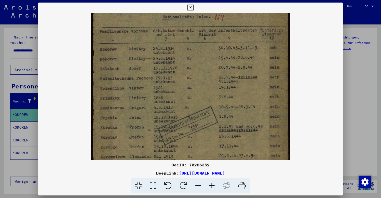
scroll to position [57, 0]
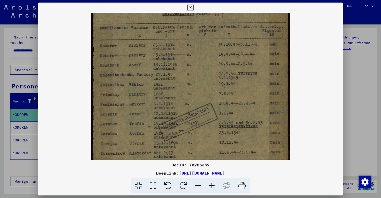
drag, startPoint x: 253, startPoint y: 139, endPoint x: 256, endPoint y: 82, distance: 56.6
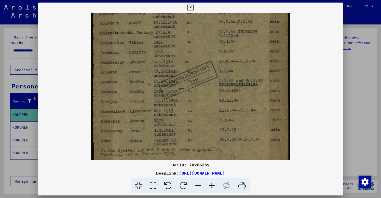
scroll to position [110, 0]
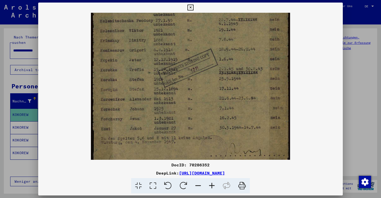
drag, startPoint x: 211, startPoint y: 133, endPoint x: 211, endPoint y: 79, distance: 54.0
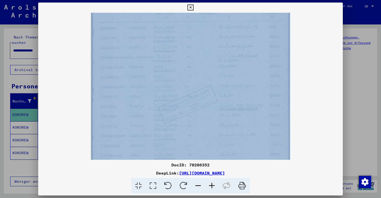
scroll to position [73, 0]
drag, startPoint x: 204, startPoint y: 123, endPoint x: 199, endPoint y: 160, distance: 37.7
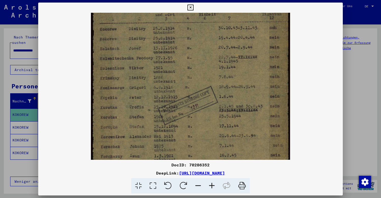
scroll to position [73, 0]
click at [301, 107] on div at bounding box center [190, 86] width 305 height 147
click at [193, 8] on icon at bounding box center [190, 8] width 6 height 6
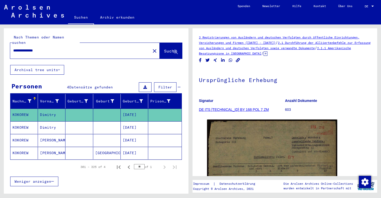
click at [82, 127] on mat-cell at bounding box center [78, 127] width 27 height 12
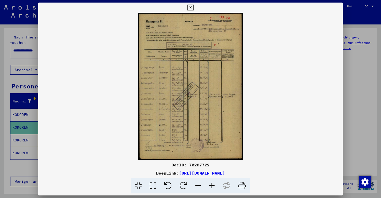
click at [193, 8] on icon at bounding box center [190, 8] width 6 height 6
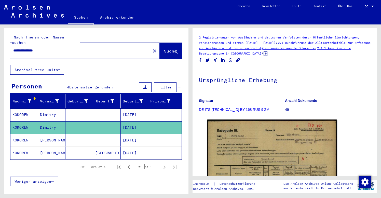
click at [73, 136] on mat-cell at bounding box center [78, 140] width 27 height 12
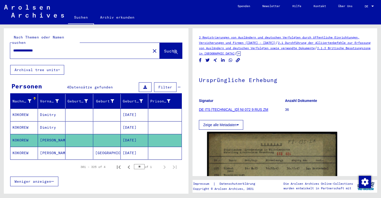
click at [104, 151] on mat-cell "[GEOGRAPHIC_DATA]" at bounding box center [106, 153] width 27 height 12
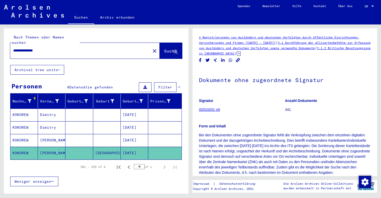
click at [279, 142] on p "Bei den Dokumenten ohne zugeordnete Signatur fehlt die Verknüpfung zwischen dem…" at bounding box center [285, 153] width 172 height 43
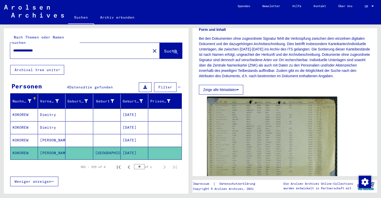
scroll to position [130, 0]
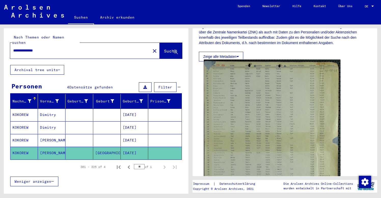
click at [285, 116] on img at bounding box center [272, 140] width 137 height 160
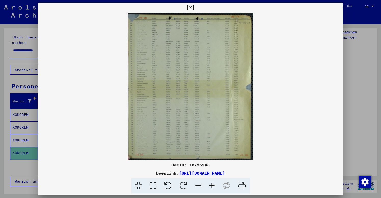
click at [212, 181] on icon at bounding box center [212, 186] width 14 height 16
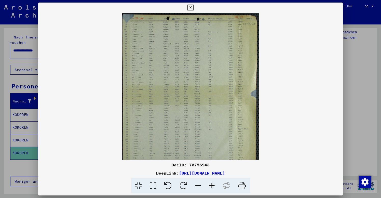
click at [212, 181] on icon at bounding box center [212, 186] width 14 height 16
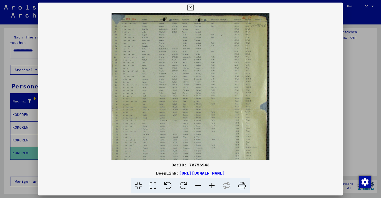
click at [212, 181] on icon at bounding box center [212, 186] width 14 height 16
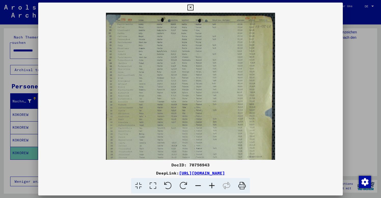
click at [212, 181] on icon at bounding box center [212, 186] width 14 height 16
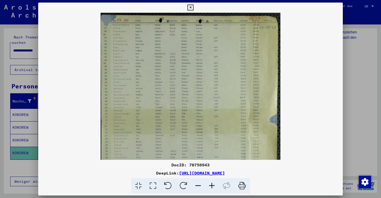
click at [212, 181] on icon at bounding box center [212, 186] width 14 height 16
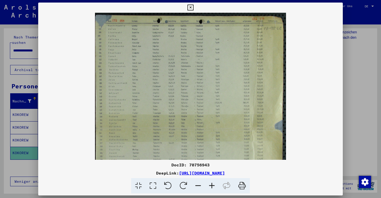
click at [212, 181] on icon at bounding box center [212, 186] width 14 height 16
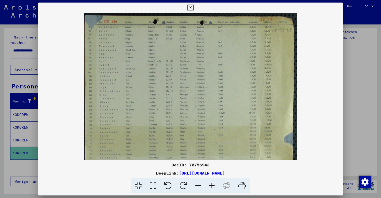
click at [212, 181] on icon at bounding box center [212, 186] width 14 height 16
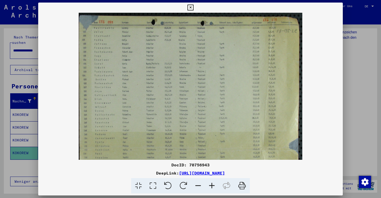
click at [212, 181] on icon at bounding box center [212, 186] width 14 height 16
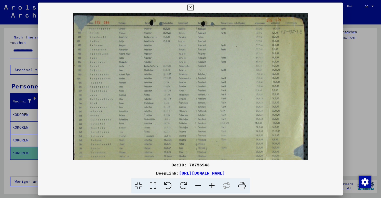
click at [212, 181] on icon at bounding box center [212, 186] width 14 height 16
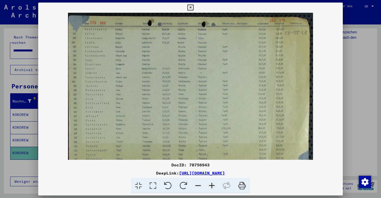
click at [212, 181] on icon at bounding box center [212, 186] width 14 height 16
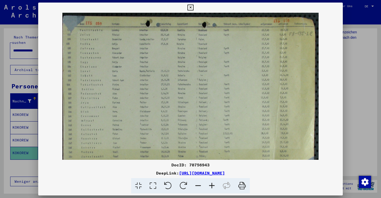
click at [212, 181] on icon at bounding box center [212, 186] width 14 height 16
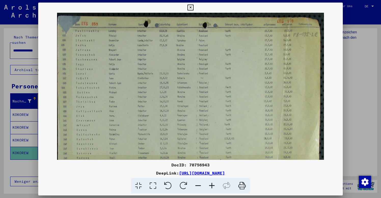
click at [212, 181] on icon at bounding box center [212, 186] width 14 height 16
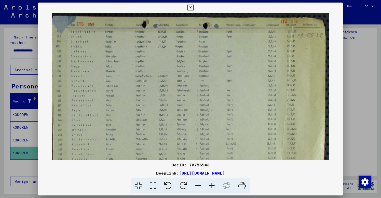
click at [212, 181] on icon at bounding box center [212, 186] width 14 height 16
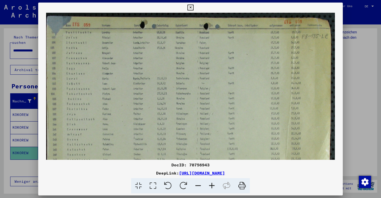
click at [212, 181] on icon at bounding box center [212, 186] width 14 height 16
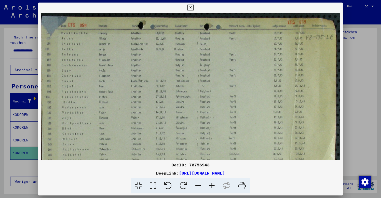
click at [212, 181] on icon at bounding box center [212, 186] width 14 height 16
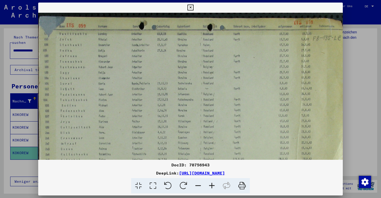
click at [195, 5] on button at bounding box center [190, 8] width 9 height 10
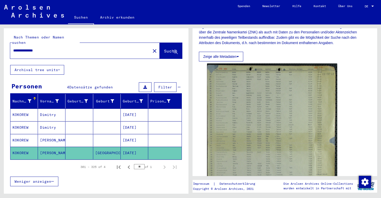
drag, startPoint x: 48, startPoint y: 46, endPoint x: -15, endPoint y: 44, distance: 63.2
click at [0, 44] on html "**********" at bounding box center [190, 99] width 381 height 198
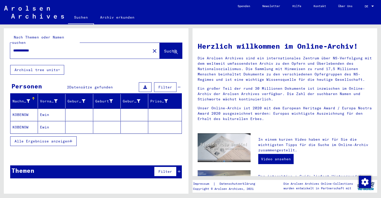
click at [58, 108] on mat-cell "Ewin" at bounding box center [51, 114] width 27 height 12
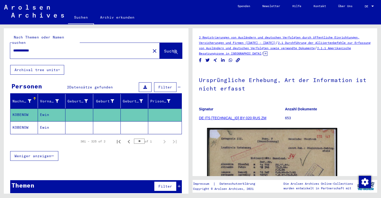
click at [127, 123] on mat-cell at bounding box center [134, 127] width 27 height 12
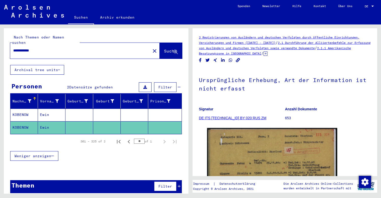
click at [338, 102] on div "Ursprüngliche Erhebung, Art der Information ist nicht erfasst Signatur DE ITS […" at bounding box center [285, 97] width 172 height 58
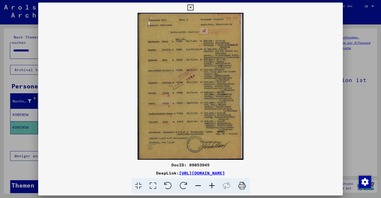
click at [211, 186] on icon at bounding box center [212, 186] width 14 height 16
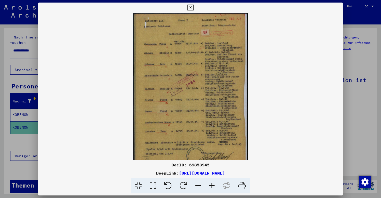
click at [211, 186] on icon at bounding box center [212, 186] width 14 height 16
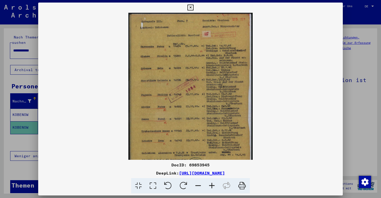
click at [211, 186] on icon at bounding box center [212, 186] width 14 height 16
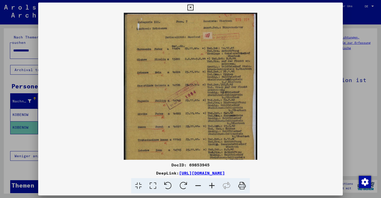
click at [211, 186] on icon at bounding box center [212, 186] width 14 height 16
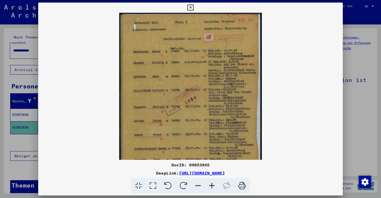
click at [211, 186] on icon at bounding box center [212, 186] width 14 height 16
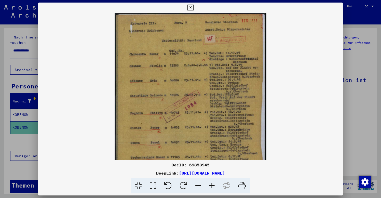
click at [206, 101] on img at bounding box center [191, 118] width 152 height 210
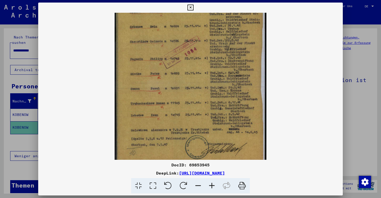
scroll to position [53, 0]
drag, startPoint x: 206, startPoint y: 95, endPoint x: 215, endPoint y: 41, distance: 54.2
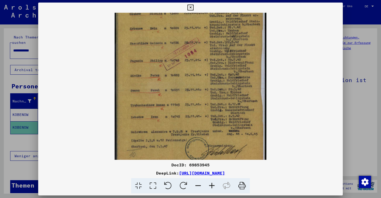
scroll to position [64, 0]
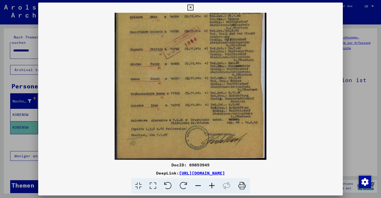
drag, startPoint x: 214, startPoint y: 41, endPoint x: 211, endPoint y: 25, distance: 15.8
click at [123, 102] on img at bounding box center [191, 54] width 152 height 210
click at [193, 10] on icon at bounding box center [190, 8] width 6 height 6
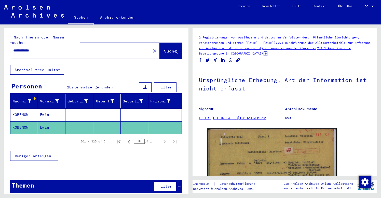
drag, startPoint x: 44, startPoint y: 45, endPoint x: 8, endPoint y: 43, distance: 35.7
click at [9, 44] on div "**********" at bounding box center [96, 46] width 185 height 37
click at [164, 48] on span "Suche" at bounding box center [170, 50] width 13 height 5
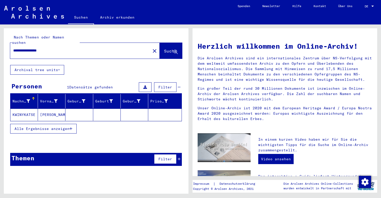
click at [55, 108] on mat-cell "[PERSON_NAME]" at bounding box center [51, 114] width 27 height 12
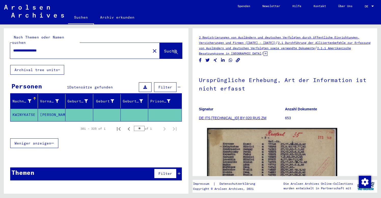
drag, startPoint x: 53, startPoint y: 45, endPoint x: -24, endPoint y: 41, distance: 77.2
click at [0, 41] on html "**********" at bounding box center [190, 99] width 381 height 198
type input "**********"
click at [171, 43] on button "Suche" at bounding box center [171, 51] width 22 height 16
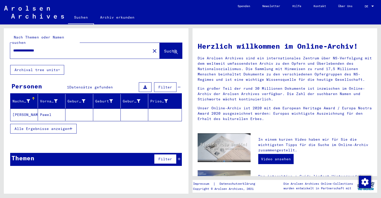
click at [101, 109] on mat-cell at bounding box center [106, 114] width 27 height 12
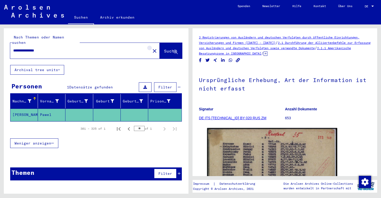
click at [151, 48] on mat-icon "close" at bounding box center [154, 51] width 6 height 6
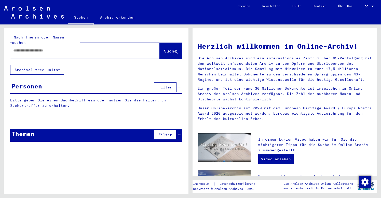
click at [17, 48] on input "text" at bounding box center [78, 50] width 131 height 5
drag, startPoint x: 29, startPoint y: 45, endPoint x: 24, endPoint y: 45, distance: 4.1
click at [24, 48] on input "**********" at bounding box center [78, 50] width 131 height 5
click at [51, 48] on input "**********" at bounding box center [78, 50] width 131 height 5
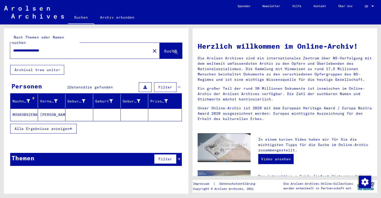
click at [50, 109] on mat-cell "[PERSON_NAME]" at bounding box center [51, 114] width 27 height 12
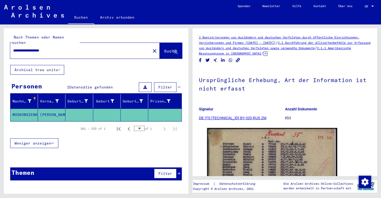
click at [43, 48] on input "**********" at bounding box center [80, 50] width 134 height 5
drag, startPoint x: 27, startPoint y: 45, endPoint x: 30, endPoint y: 45, distance: 2.8
click at [30, 48] on input "**********" at bounding box center [80, 50] width 134 height 5
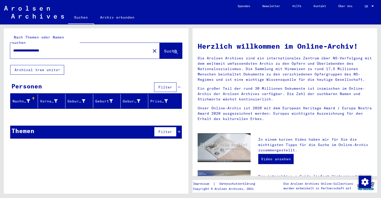
click at [40, 48] on input "**********" at bounding box center [78, 50] width 131 height 5
click at [164, 48] on span "Suche" at bounding box center [170, 50] width 13 height 5
drag, startPoint x: 61, startPoint y: 45, endPoint x: -30, endPoint y: 54, distance: 91.6
click at [0, 54] on html "**********" at bounding box center [190, 99] width 381 height 198
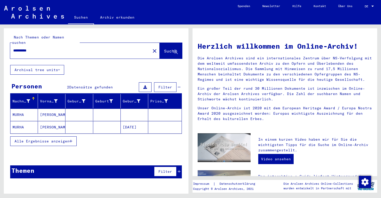
click at [68, 108] on mat-cell at bounding box center [78, 114] width 27 height 12
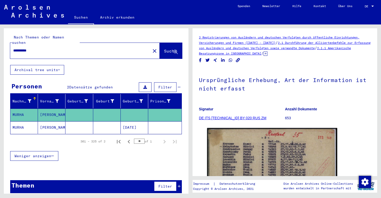
click at [60, 122] on mat-cell "[PERSON_NAME]" at bounding box center [51, 127] width 27 height 12
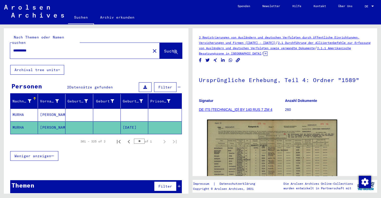
click at [273, 95] on figure "Signatur DE ITS [TECHNICAL_ID] BY 140 RUS 7 ZM 4" at bounding box center [242, 105] width 86 height 23
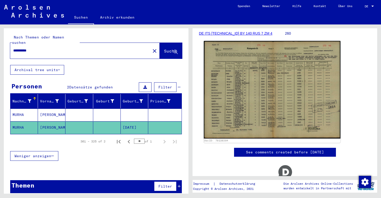
scroll to position [68, 0]
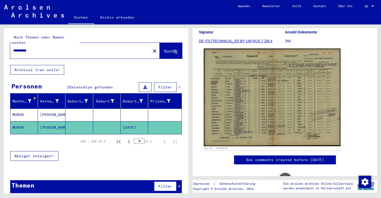
click at [239, 103] on img at bounding box center [272, 97] width 137 height 97
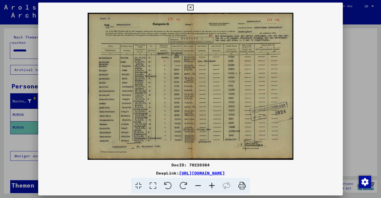
click at [212, 184] on icon at bounding box center [212, 186] width 14 height 16
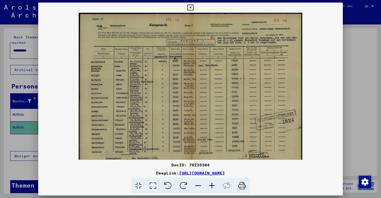
click at [212, 184] on icon at bounding box center [212, 186] width 14 height 16
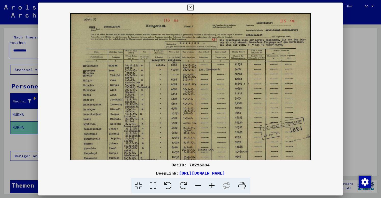
click at [212, 184] on icon at bounding box center [212, 186] width 14 height 16
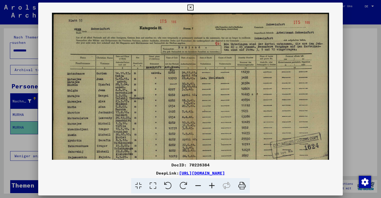
click at [212, 184] on icon at bounding box center [212, 186] width 14 height 16
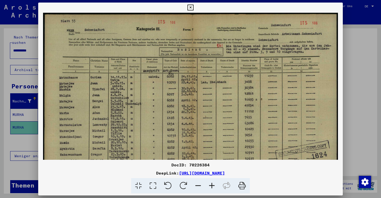
click at [212, 184] on icon at bounding box center [212, 186] width 14 height 16
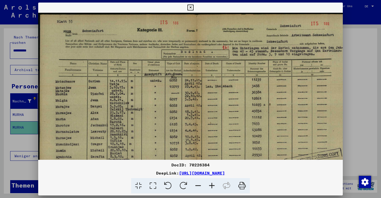
click at [212, 184] on icon at bounding box center [212, 186] width 14 height 16
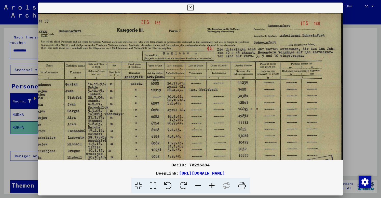
scroll to position [2, 26]
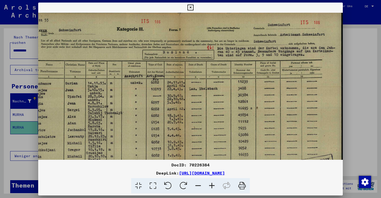
drag, startPoint x: 286, startPoint y: 52, endPoint x: 237, endPoint y: 52, distance: 48.9
click at [335, 79] on img at bounding box center [177, 129] width 331 height 236
click at [67, 17] on img at bounding box center [177, 129] width 331 height 236
click at [97, 20] on img at bounding box center [177, 129] width 331 height 236
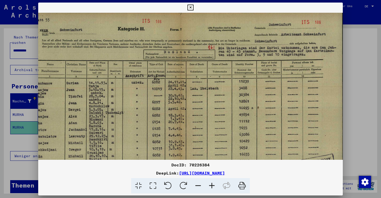
scroll to position [2, 16]
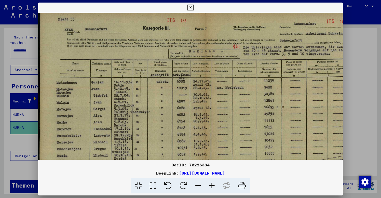
drag, startPoint x: 204, startPoint y: 119, endPoint x: 248, endPoint y: 117, distance: 44.9
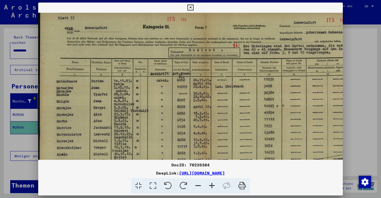
scroll to position [4, 0]
click at [248, 131] on img at bounding box center [203, 126] width 331 height 236
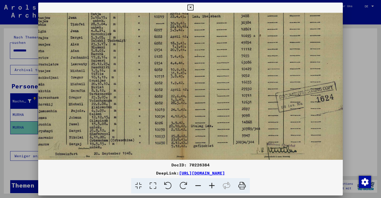
drag, startPoint x: 248, startPoint y: 131, endPoint x: 221, endPoint y: 61, distance: 75.4
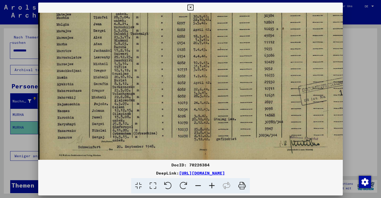
scroll to position [77, 0]
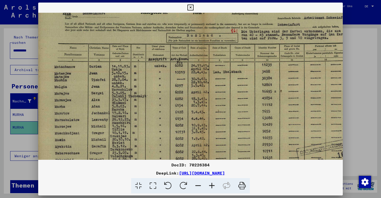
drag, startPoint x: 228, startPoint y: 110, endPoint x: 299, endPoint y: 150, distance: 81.4
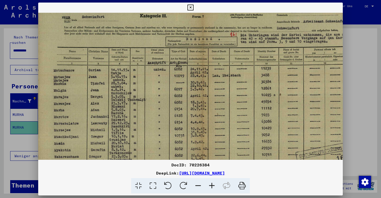
scroll to position [15, 3]
click at [302, 105] on img at bounding box center [200, 116] width 331 height 236
click at [193, 6] on icon at bounding box center [190, 8] width 6 height 6
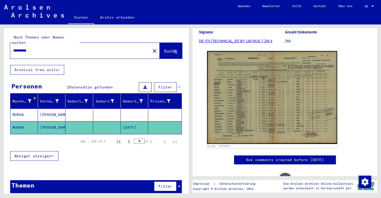
click at [148, 168] on div "**********" at bounding box center [96, 112] width 185 height 169
click at [145, 123] on mat-cell "[DATE]" at bounding box center [134, 127] width 27 height 12
click at [140, 121] on mat-cell "[DATE]" at bounding box center [134, 127] width 27 height 12
click at [126, 123] on mat-cell "[DATE]" at bounding box center [134, 127] width 27 height 12
click at [121, 123] on mat-cell "[DATE]" at bounding box center [134, 127] width 27 height 12
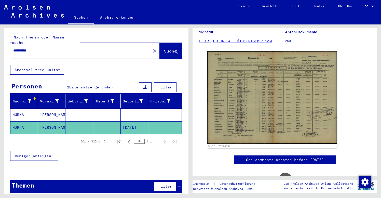
click at [28, 48] on input "**********" at bounding box center [80, 50] width 134 height 5
drag, startPoint x: 26, startPoint y: 45, endPoint x: 59, endPoint y: 44, distance: 32.9
click at [59, 48] on input "**********" at bounding box center [80, 50] width 134 height 5
click at [169, 48] on span "Suche" at bounding box center [170, 50] width 13 height 5
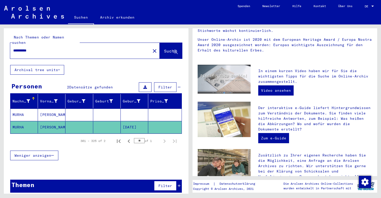
drag, startPoint x: 36, startPoint y: 45, endPoint x: -1, endPoint y: 52, distance: 37.6
click at [0, 52] on html "**********" at bounding box center [190, 99] width 381 height 198
type input "*"
click at [167, 48] on span "Suche" at bounding box center [170, 50] width 13 height 5
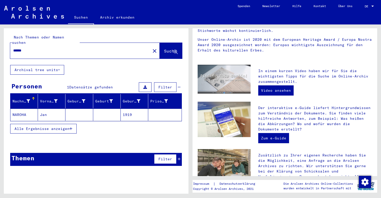
drag, startPoint x: 31, startPoint y: 46, endPoint x: 2, endPoint y: 46, distance: 29.8
click at [2, 46] on div "Nach Themen oder Namen suchen ****** close Suche Archival tree units Personen 1…" at bounding box center [95, 108] width 190 height 169
click at [165, 48] on span "Suche" at bounding box center [170, 50] width 13 height 5
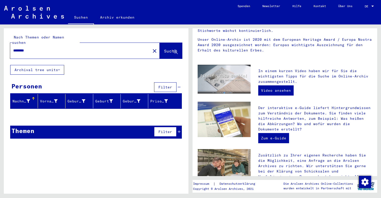
drag, startPoint x: 33, startPoint y: 45, endPoint x: -1, endPoint y: 46, distance: 33.1
click at [0, 46] on html "Suchen Archiv erkunden Spenden Newsletter Hilfe Kontakt Über Uns Suchen Archiv …" at bounding box center [190, 99] width 381 height 198
click at [171, 43] on button "Suche" at bounding box center [171, 51] width 22 height 16
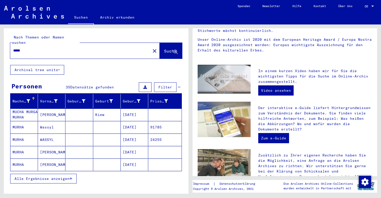
click at [46, 176] on span "Alle Ergebnisse anzeigen" at bounding box center [42, 178] width 55 height 5
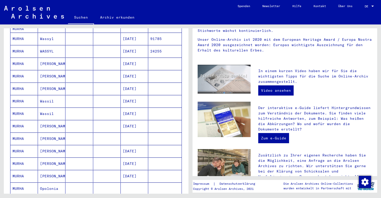
scroll to position [95, 0]
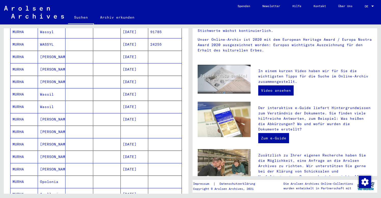
click at [54, 129] on mat-cell "[PERSON_NAME]" at bounding box center [51, 131] width 27 height 12
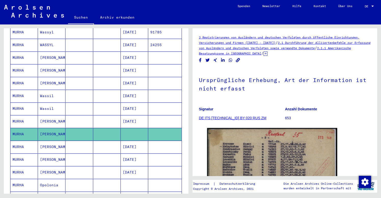
click at [7, 149] on div "Nachname Vorname Geburtsname Geburt‏ Geburtsdatum Prisoner # MUCHA MURGA MURHA …" at bounding box center [96, 182] width 185 height 366
click at [129, 168] on mat-cell "[DATE]" at bounding box center [134, 172] width 27 height 12
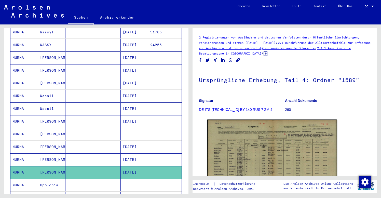
click at [7, 179] on div "Nachname Vorname Geburtsname Geburt‏ Geburtsdatum Prisoner # MUCHA MURGA MURHA …" at bounding box center [96, 182] width 185 height 366
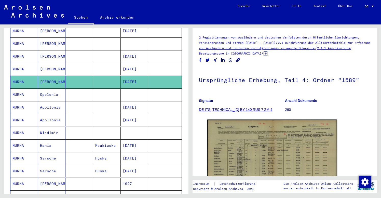
scroll to position [184, 0]
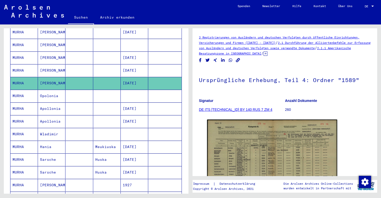
click at [143, 78] on mat-cell "[DATE]" at bounding box center [134, 83] width 27 height 12
click at [145, 77] on mat-cell "[DATE]" at bounding box center [134, 83] width 27 height 12
click at [140, 90] on mat-cell at bounding box center [134, 96] width 27 height 12
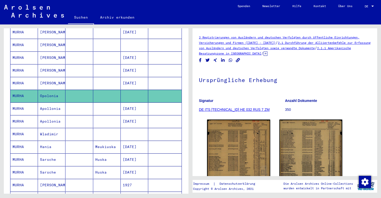
click at [121, 78] on mat-cell "[DATE]" at bounding box center [134, 83] width 27 height 12
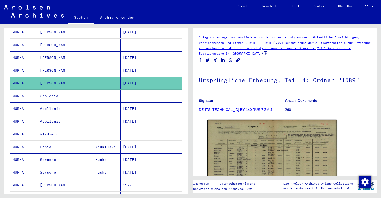
click at [8, 68] on div "Nachname Vorname Geburtsname Geburt‏ Geburtsdatum Prisoner # MUCHA MURGA MURHA …" at bounding box center [96, 93] width 185 height 366
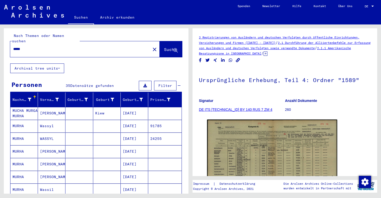
scroll to position [-1, 0]
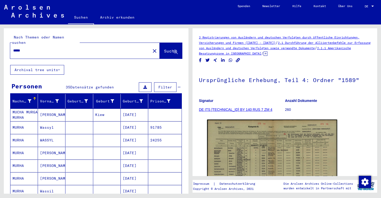
drag, startPoint x: 26, startPoint y: 47, endPoint x: -1, endPoint y: 47, distance: 26.2
click at [0, 47] on html "Suchen Archiv erkunden Spenden Newsletter Hilfe Kontakt Über Uns Suchen Archiv …" at bounding box center [190, 99] width 381 height 198
type input "**********"
click at [170, 48] on span "Suche" at bounding box center [170, 50] width 13 height 5
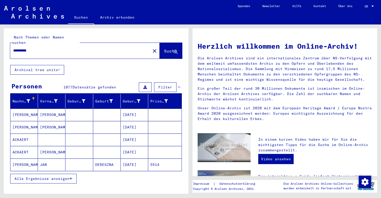
click at [5, 137] on div "Nachname Vorname Geburtsname Geburt‏ Geburtsdatum Prisoner # [PERSON_NAME] [DAT…" at bounding box center [96, 142] width 185 height 96
click at [49, 176] on span "Alle Ergebnisse anzeigen" at bounding box center [42, 178] width 55 height 5
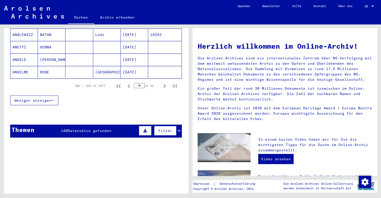
scroll to position [343, 0]
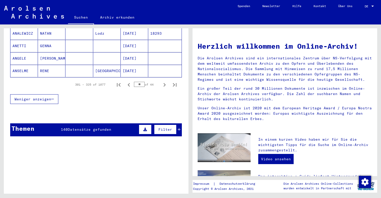
drag, startPoint x: 142, startPoint y: 79, endPoint x: 136, endPoint y: 78, distance: 5.4
click at [136, 82] on input "**" at bounding box center [139, 84] width 11 height 5
drag, startPoint x: 142, startPoint y: 78, endPoint x: 132, endPoint y: 78, distance: 10.7
click at [133, 79] on div "401 – 425 of 1077 ** of 44" at bounding box center [124, 84] width 111 height 10
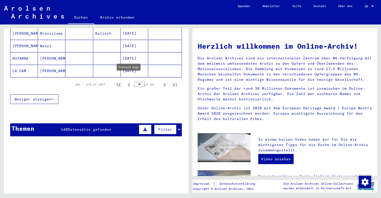
type input "*"
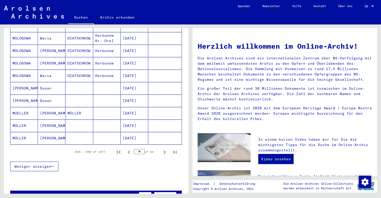
scroll to position [275, 0]
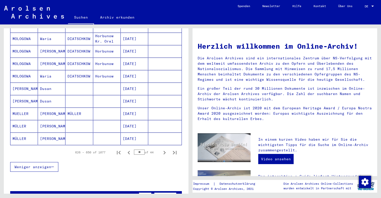
drag, startPoint x: 141, startPoint y: 148, endPoint x: 140, endPoint y: 146, distance: 2.6
click at [140, 149] on input "**" at bounding box center [139, 151] width 11 height 5
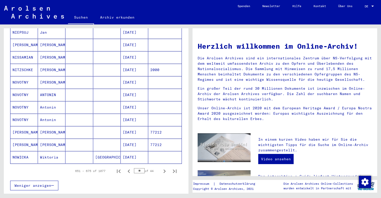
scroll to position [280, 0]
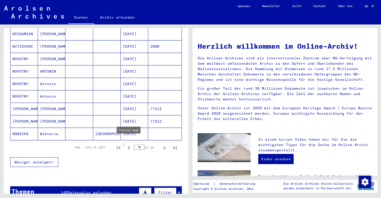
click at [128, 146] on icon "Previous page" at bounding box center [129, 148] width 2 height 4
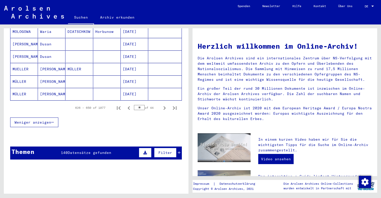
scroll to position [344, 0]
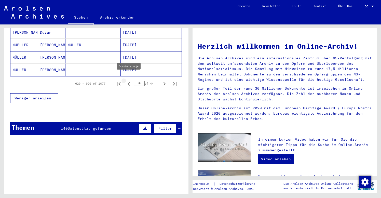
click at [129, 80] on icon "Previous page" at bounding box center [128, 83] width 7 height 7
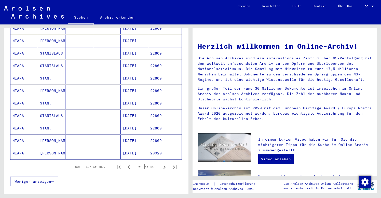
scroll to position [261, 0]
click at [129, 163] on icon "Previous page" at bounding box center [128, 166] width 7 height 7
type input "**"
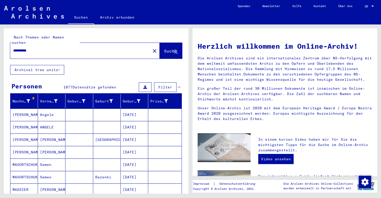
scroll to position [0, 0]
drag, startPoint x: 39, startPoint y: 46, endPoint x: -6, endPoint y: 43, distance: 45.2
click at [0, 43] on html "**********" at bounding box center [190, 99] width 381 height 198
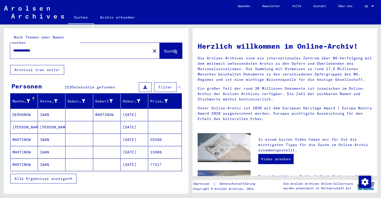
click at [22, 146] on mat-cell "MARTINOW" at bounding box center [23, 152] width 27 height 12
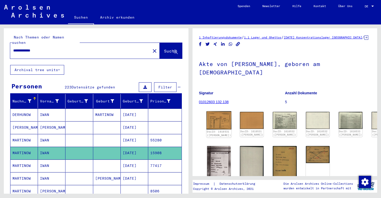
click at [214, 115] on img at bounding box center [218, 120] width 25 height 18
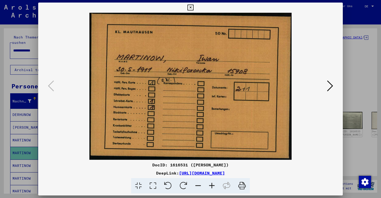
click at [193, 8] on icon at bounding box center [190, 8] width 6 height 6
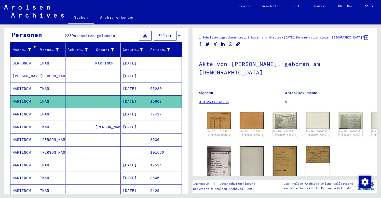
scroll to position [55, 0]
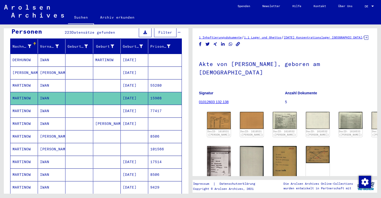
click at [46, 105] on mat-cell "IWAN" at bounding box center [51, 111] width 27 height 12
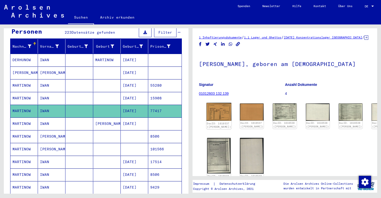
click at [215, 121] on img at bounding box center [218, 112] width 25 height 18
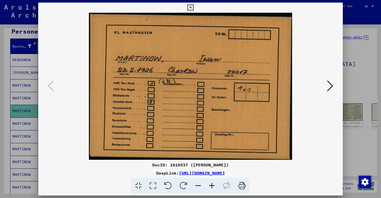
click at [193, 6] on icon at bounding box center [190, 8] width 6 height 6
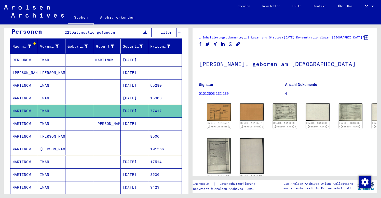
click at [57, 156] on mat-cell "IWAN" at bounding box center [51, 162] width 27 height 12
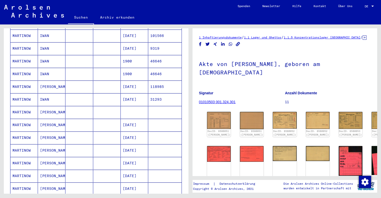
scroll to position [222, 0]
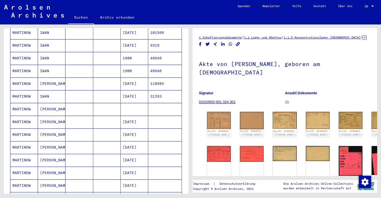
click at [52, 105] on mat-cell "[PERSON_NAME]" at bounding box center [51, 109] width 27 height 12
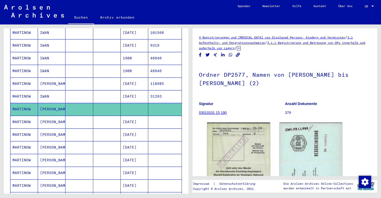
click at [7, 44] on div "Nachname Vorname Geburtsname Geburt‏ Geburtsdatum Prisoner # DERHUNOW [PERSON_N…" at bounding box center [96, 55] width 185 height 366
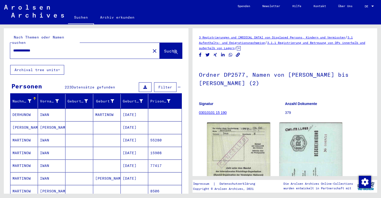
drag, startPoint x: 30, startPoint y: 46, endPoint x: -23, endPoint y: 46, distance: 52.9
click at [0, 46] on html "**********" at bounding box center [190, 99] width 381 height 198
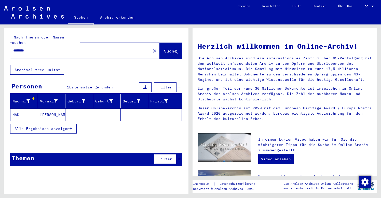
click at [49, 112] on mat-cell "[PERSON_NAME]" at bounding box center [51, 114] width 27 height 12
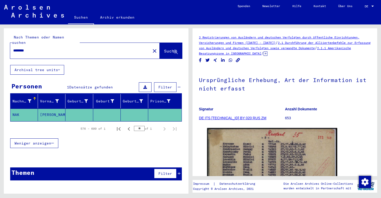
click at [28, 48] on input "********" at bounding box center [80, 50] width 134 height 5
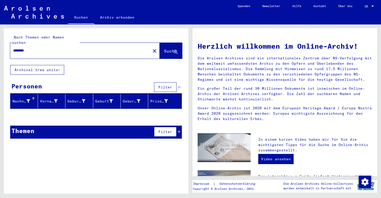
drag, startPoint x: 32, startPoint y: 45, endPoint x: -3, endPoint y: 45, distance: 35.6
click at [0, 45] on html "Suchen Archiv erkunden Spenden Newsletter Hilfe Kontakt Über Uns Suchen Archiv …" at bounding box center [190, 99] width 381 height 198
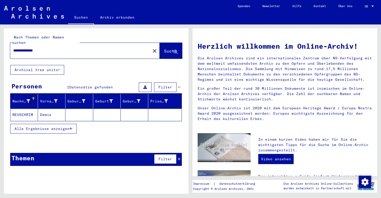
click at [38, 111] on mat-cell "NEUSCHRIM" at bounding box center [23, 114] width 27 height 12
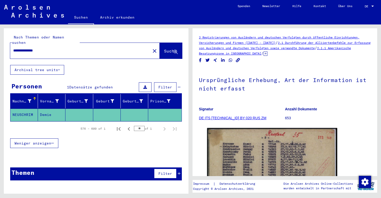
click at [50, 48] on input "**********" at bounding box center [80, 50] width 134 height 5
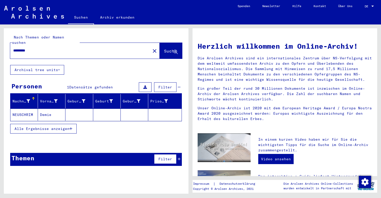
drag, startPoint x: 38, startPoint y: 44, endPoint x: 0, endPoint y: 41, distance: 38.0
click at [0, 41] on div "Nach Themen oder Namen suchen ********* close Suche Archival tree units Persone…" at bounding box center [95, 108] width 190 height 169
click at [48, 110] on mat-cell "[PERSON_NAME]" at bounding box center [51, 114] width 27 height 12
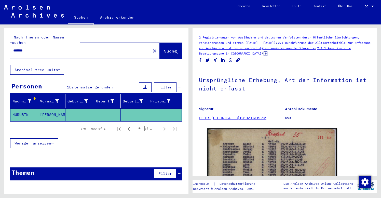
drag, startPoint x: 31, startPoint y: 44, endPoint x: -3, endPoint y: 44, distance: 34.1
click at [0, 44] on html "Suchen Archiv erkunden Spenden Newsletter Hilfe Kontakt Über Uns Suchen Archiv …" at bounding box center [190, 99] width 381 height 198
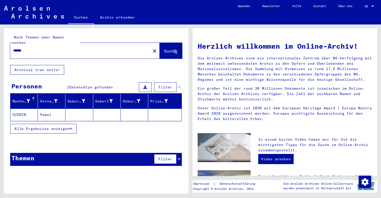
drag, startPoint x: 29, startPoint y: 44, endPoint x: 2, endPoint y: 41, distance: 27.1
click at [3, 41] on div "Nach Themen oder Namen suchen ****** close Suche Archival tree units Personen 1…" at bounding box center [95, 108] width 190 height 169
drag, startPoint x: 34, startPoint y: 46, endPoint x: 3, endPoint y: 44, distance: 31.1
click at [3, 44] on div "Nach Themen oder Namen suchen ******* close Suche Archival tree units Personen …" at bounding box center [95, 108] width 190 height 169
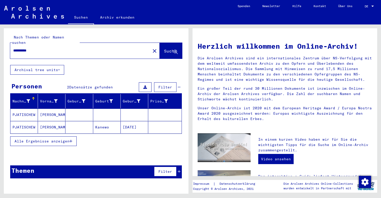
click at [49, 110] on mat-cell "[PERSON_NAME]" at bounding box center [51, 114] width 27 height 12
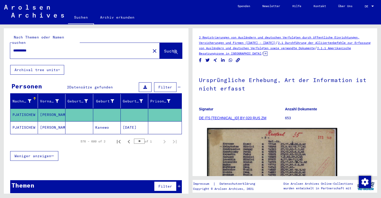
click at [52, 122] on mat-cell "[PERSON_NAME]" at bounding box center [51, 127] width 27 height 12
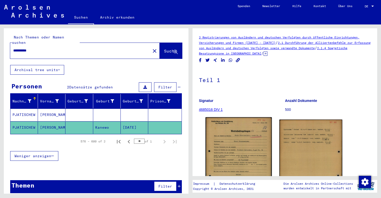
click at [241, 153] on img at bounding box center [238, 163] width 66 height 93
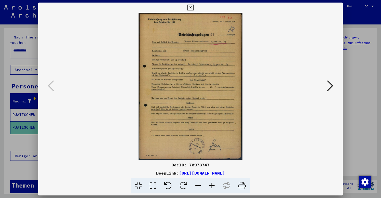
click at [193, 8] on icon at bounding box center [190, 8] width 6 height 6
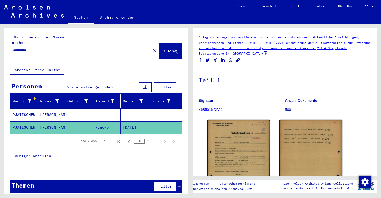
drag, startPoint x: 38, startPoint y: 47, endPoint x: -12, endPoint y: 45, distance: 50.2
click at [0, 45] on html "**********" at bounding box center [190, 99] width 381 height 198
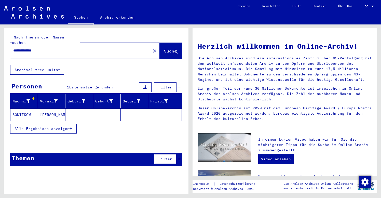
drag, startPoint x: 32, startPoint y: 44, endPoint x: 78, endPoint y: 47, distance: 46.4
click at [78, 48] on input "**********" at bounding box center [78, 50] width 131 height 5
type input "********"
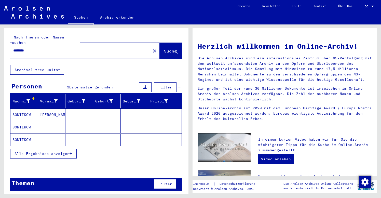
click at [50, 121] on mat-cell at bounding box center [51, 127] width 27 height 12
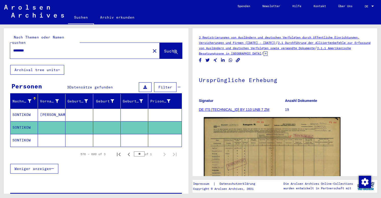
click at [267, 133] on img at bounding box center [272, 165] width 137 height 96
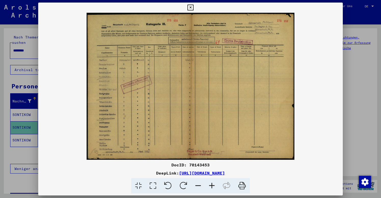
click at [214, 183] on icon at bounding box center [212, 186] width 14 height 16
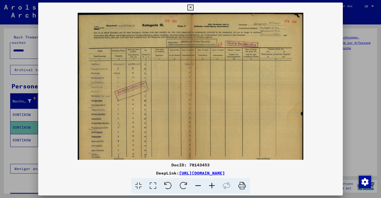
click at [214, 183] on icon at bounding box center [212, 186] width 14 height 16
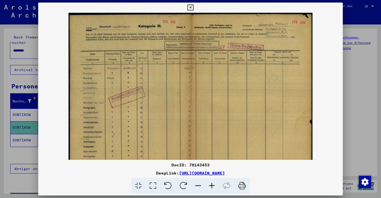
click at [214, 183] on icon at bounding box center [212, 186] width 14 height 16
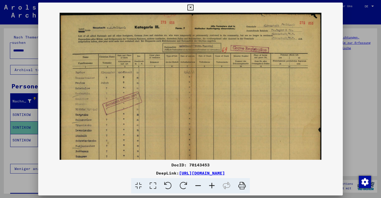
click at [214, 183] on icon at bounding box center [212, 186] width 14 height 16
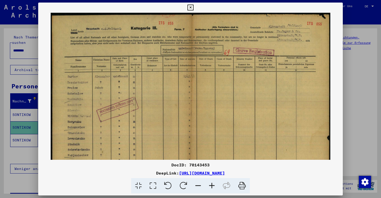
click at [214, 183] on icon at bounding box center [212, 186] width 14 height 16
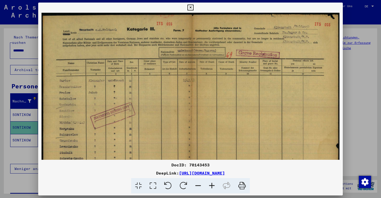
click at [53, 146] on img at bounding box center [190, 118] width 298 height 210
click at [186, 10] on div at bounding box center [190, 8] width 9 height 10
click at [193, 6] on icon at bounding box center [190, 8] width 6 height 6
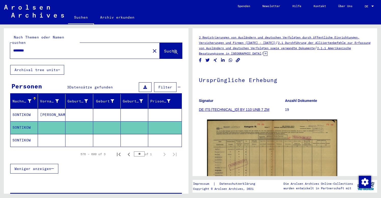
click at [18, 134] on mat-cell "SONTIKOW" at bounding box center [23, 140] width 27 height 12
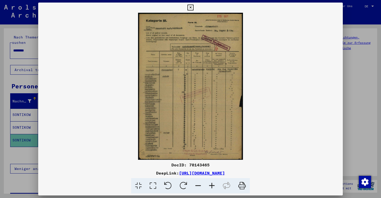
click at [212, 184] on icon at bounding box center [212, 186] width 14 height 16
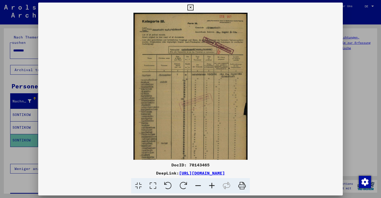
click at [212, 184] on icon at bounding box center [212, 186] width 14 height 16
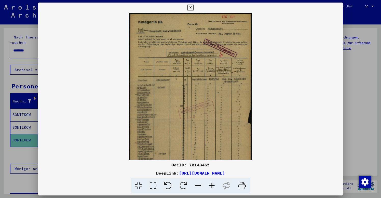
click at [212, 184] on icon at bounding box center [212, 186] width 14 height 16
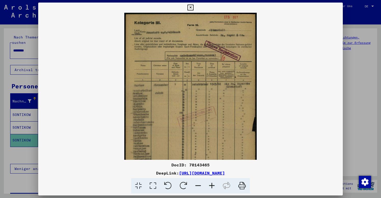
click at [212, 184] on icon at bounding box center [212, 186] width 14 height 16
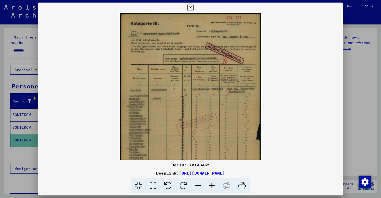
click at [193, 8] on icon at bounding box center [190, 8] width 6 height 6
